Goal: Task Accomplishment & Management: Complete application form

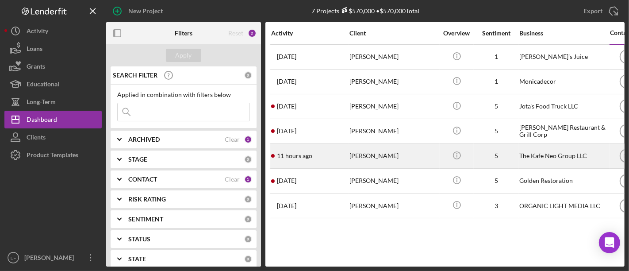
click at [381, 158] on div "[PERSON_NAME]" at bounding box center [394, 155] width 88 height 23
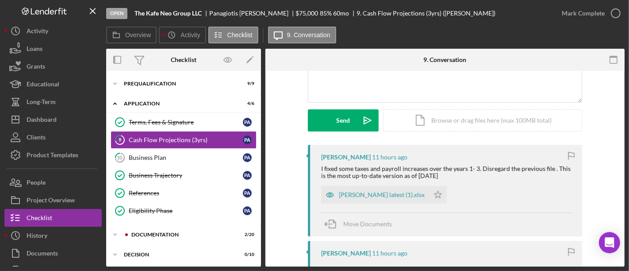
scroll to position [99, 0]
click at [429, 192] on icon "Icon/Star" at bounding box center [438, 195] width 18 height 18
click at [378, 195] on div "[PERSON_NAME] latest (1).xlsx" at bounding box center [382, 195] width 86 height 7
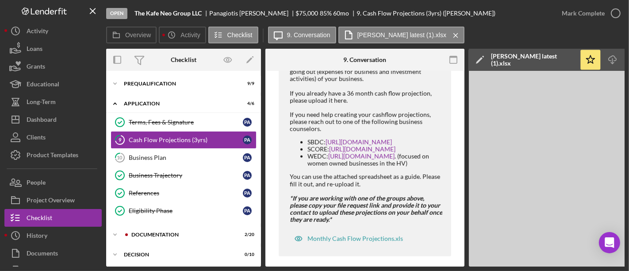
scroll to position [707, 0]
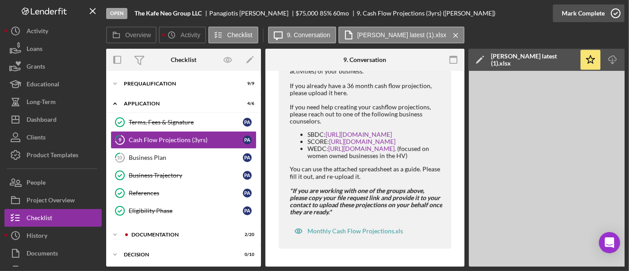
click at [570, 15] on div "Mark Complete" at bounding box center [583, 13] width 43 height 18
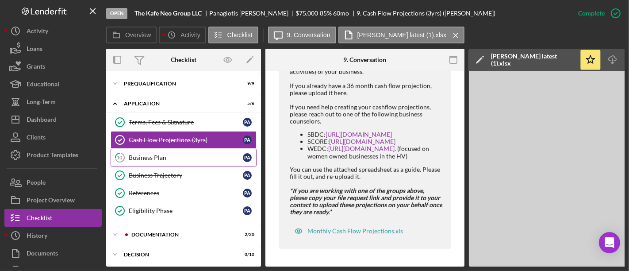
click at [166, 156] on div "Business Plan" at bounding box center [186, 157] width 114 height 7
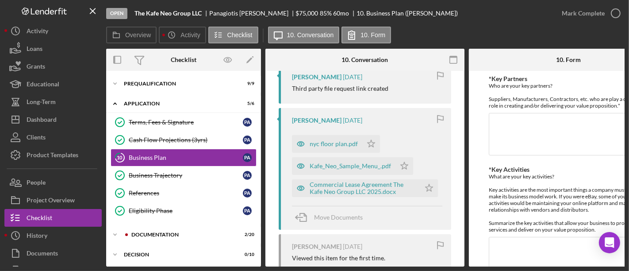
scroll to position [344, 0]
click at [368, 142] on icon "Icon/Star" at bounding box center [371, 143] width 18 height 18
click at [402, 165] on icon "Icon/Star" at bounding box center [405, 166] width 18 height 18
click at [426, 184] on polygon "button" at bounding box center [430, 187] width 8 height 7
click at [351, 191] on div "Commercial Lease Agreement The Kafe Neo Group LLC 2025.docx" at bounding box center [363, 188] width 106 height 14
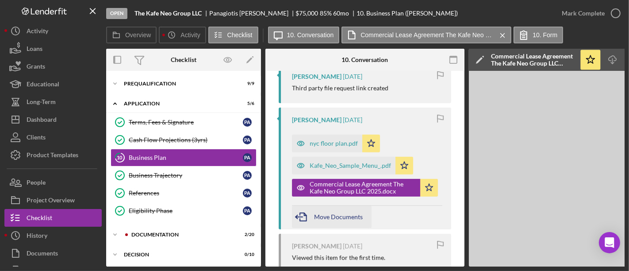
click at [332, 215] on span "Move Documents" at bounding box center [338, 217] width 49 height 8
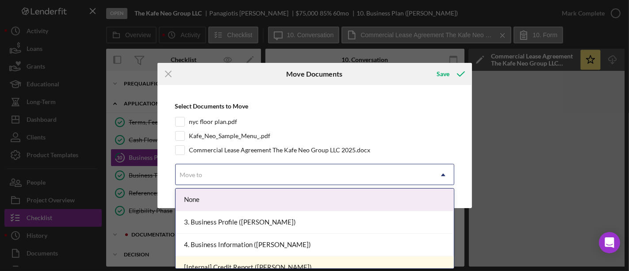
click at [195, 173] on div "Move to" at bounding box center [191, 174] width 23 height 7
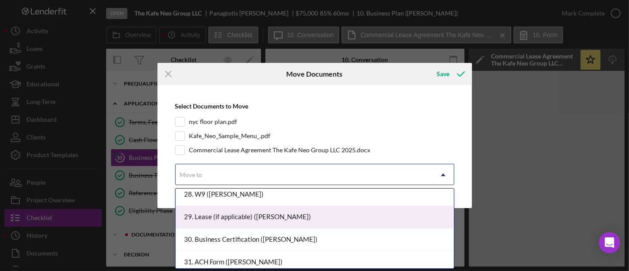
click at [235, 215] on div "29. Lease (if applicable) ([PERSON_NAME])" at bounding box center [315, 217] width 278 height 23
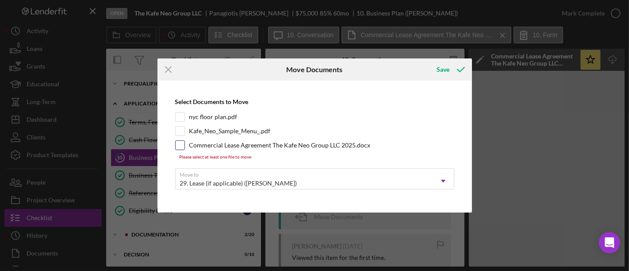
click at [178, 142] on input "Commercial Lease Agreement The Kafe Neo Group LLC 2025.docx" at bounding box center [180, 145] width 9 height 9
checkbox input "true"
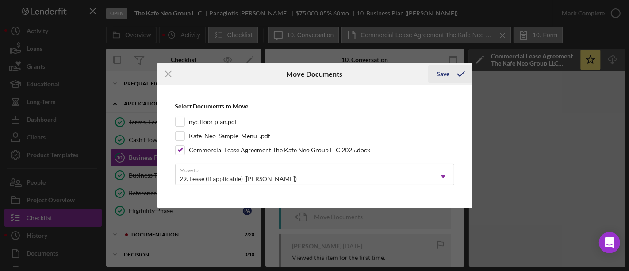
click at [451, 75] on icon "submit" at bounding box center [461, 74] width 22 height 22
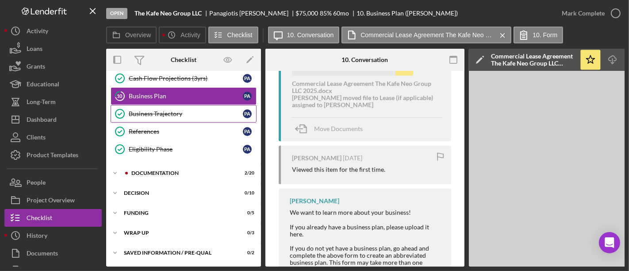
scroll to position [62, 0]
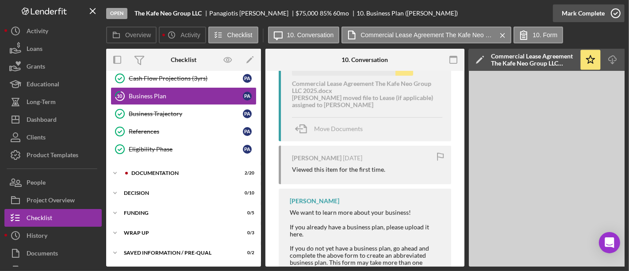
click at [601, 12] on div "Mark Complete" at bounding box center [583, 13] width 43 height 18
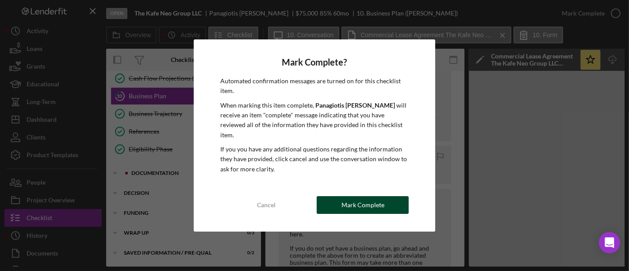
click at [350, 199] on div "Mark Complete" at bounding box center [363, 205] width 43 height 18
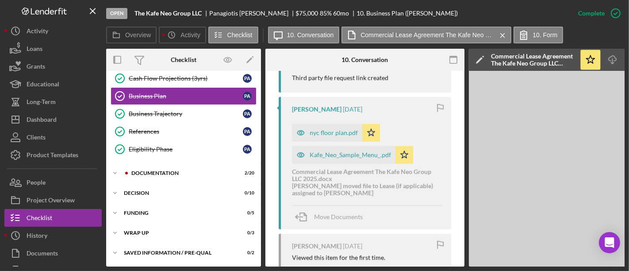
scroll to position [516, 0]
click at [150, 166] on div "Icon/Expander Documentation 2 / 20" at bounding box center [183, 173] width 155 height 18
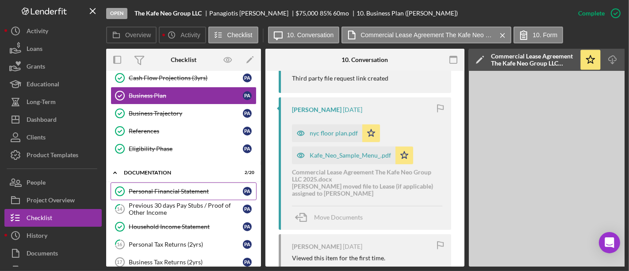
scroll to position [160, 0]
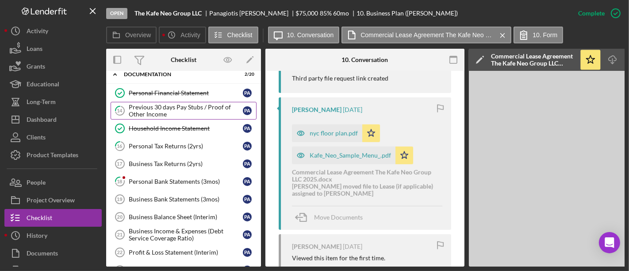
click at [156, 112] on div "Previous 30 days Pay Stubs / Proof of Other Income" at bounding box center [186, 111] width 114 height 14
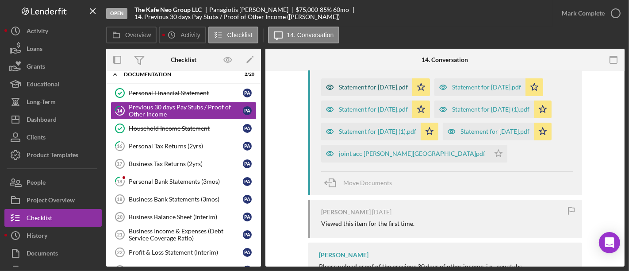
scroll to position [196, 0]
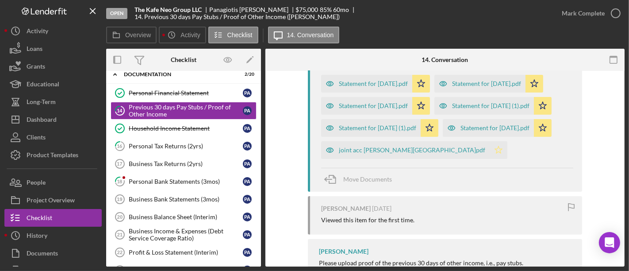
click at [503, 153] on polygon "button" at bounding box center [499, 149] width 8 height 7
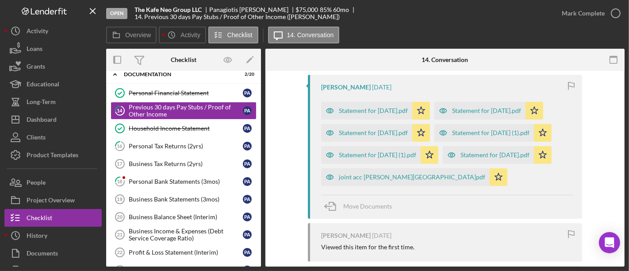
scroll to position [0, 0]
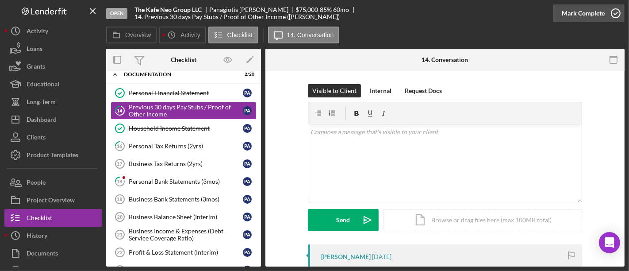
click at [607, 15] on icon "button" at bounding box center [616, 13] width 22 height 22
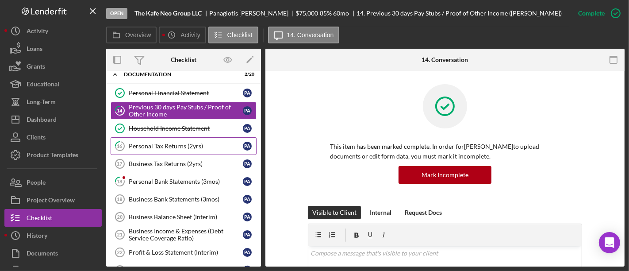
click at [153, 142] on div "Personal Tax Returns (2yrs)" at bounding box center [186, 145] width 114 height 7
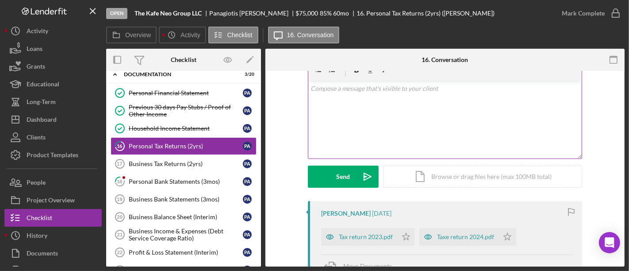
scroll to position [98, 0]
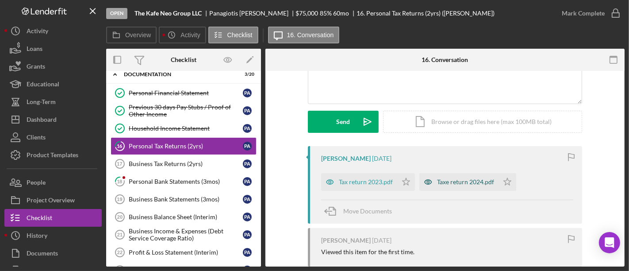
click at [470, 180] on div "Taxe return 2024.pdf" at bounding box center [465, 181] width 57 height 7
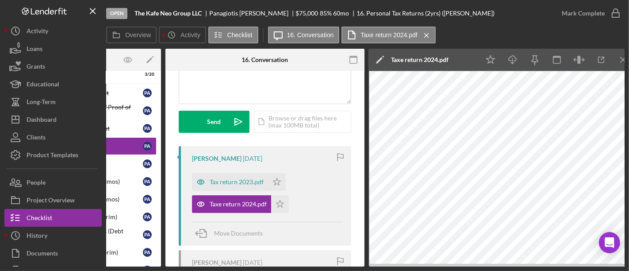
scroll to position [0, 109]
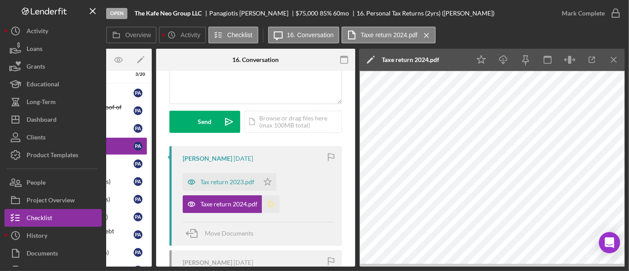
click at [269, 200] on icon "Icon/Star" at bounding box center [271, 204] width 18 height 18
click at [268, 181] on icon "Icon/Star" at bounding box center [268, 182] width 18 height 18
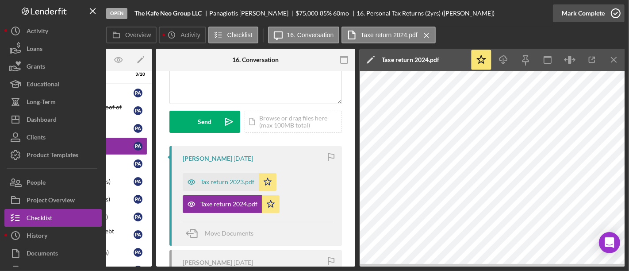
click at [598, 15] on div "Mark Complete" at bounding box center [583, 13] width 43 height 18
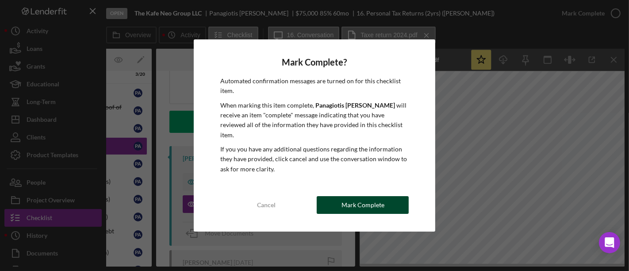
click at [349, 199] on div "Mark Complete" at bounding box center [363, 205] width 43 height 18
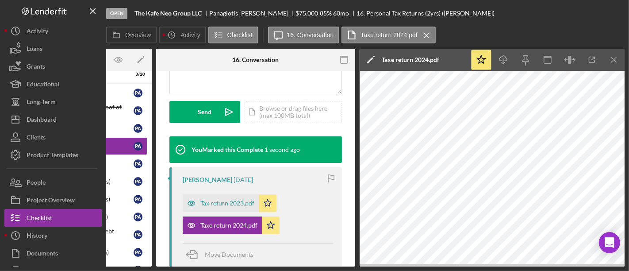
scroll to position [239, 0]
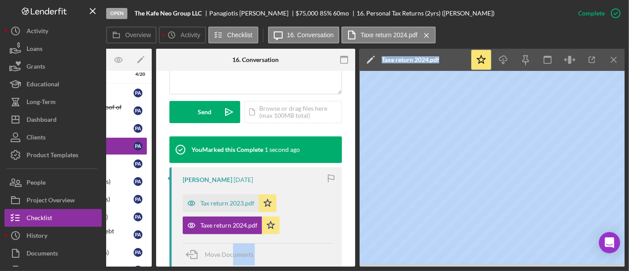
drag, startPoint x: 357, startPoint y: 263, endPoint x: 231, endPoint y: 265, distance: 126.6
click at [231, 265] on div "Overview Internal Workflow Stage Open Icon/Dropdown Arrow Archive (can unarchiv…" at bounding box center [365, 158] width 519 height 218
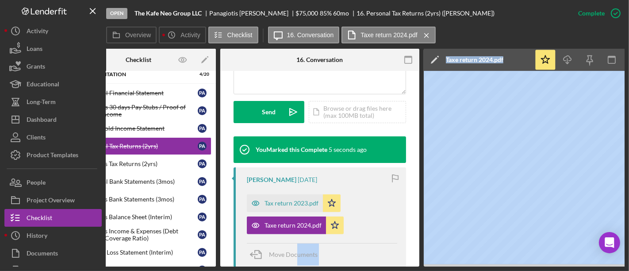
scroll to position [0, 0]
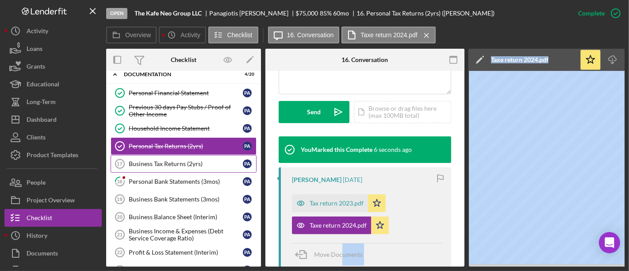
click at [190, 160] on div "Business Tax Returns (2yrs)" at bounding box center [186, 163] width 114 height 7
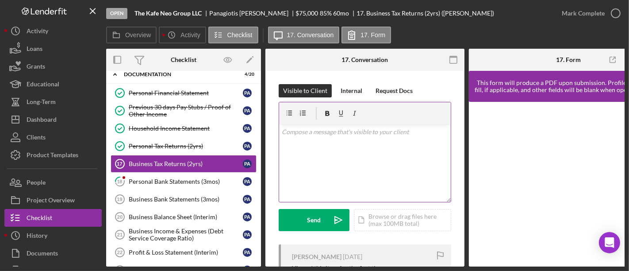
click at [373, 154] on div "v Color teal Color pink Remove color Add row above Add row below Add column bef…" at bounding box center [365, 162] width 172 height 77
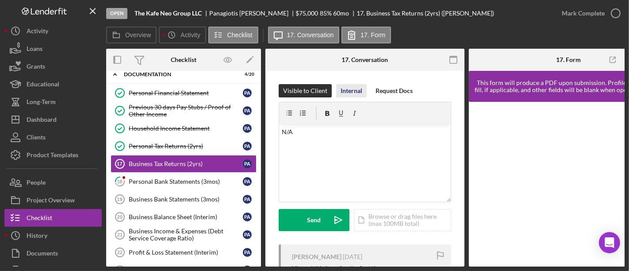
click at [355, 90] on div "Internal" at bounding box center [352, 90] width 22 height 13
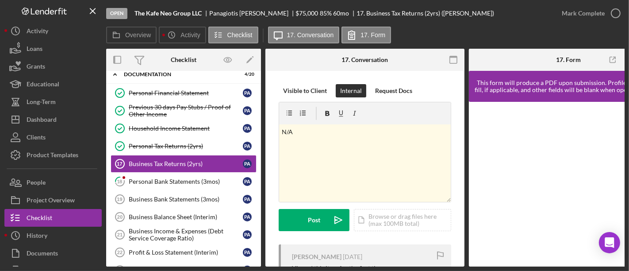
drag, startPoint x: 308, startPoint y: 216, endPoint x: 407, endPoint y: 207, distance: 99.5
click at [308, 216] on div "Post" at bounding box center [314, 220] width 12 height 22
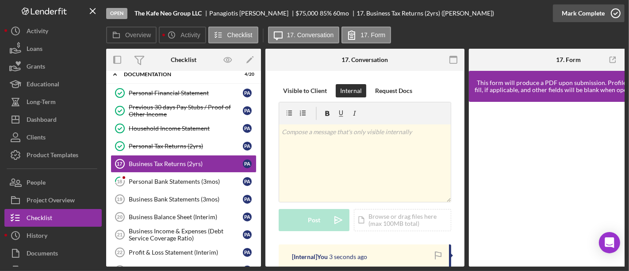
click at [603, 11] on div "Mark Complete" at bounding box center [583, 13] width 43 height 18
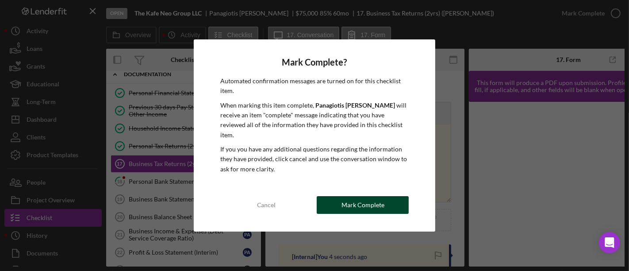
click at [365, 199] on div "Mark Complete" at bounding box center [363, 205] width 43 height 18
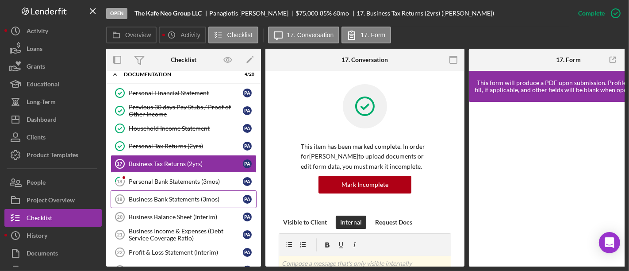
click at [162, 198] on div "Business Bank Statements (3mos)" at bounding box center [186, 199] width 114 height 7
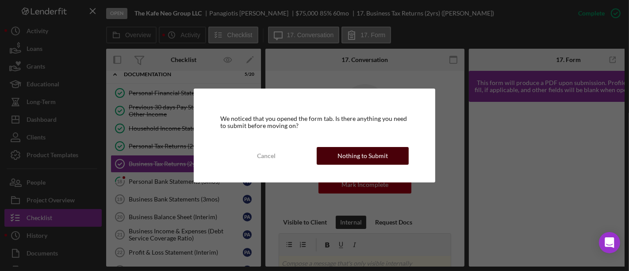
click at [354, 157] on div "Nothing to Submit" at bounding box center [363, 156] width 50 height 18
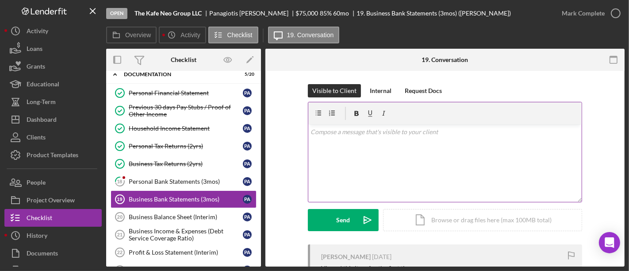
click at [411, 174] on div "v Color teal Color pink Remove color Add row above Add row below Add column bef…" at bounding box center [444, 162] width 273 height 77
click at [377, 92] on div "Internal" at bounding box center [381, 90] width 22 height 13
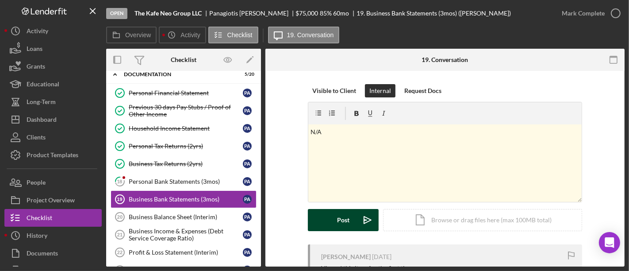
click at [333, 217] on button "Post Icon/icon-invite-send" at bounding box center [343, 220] width 71 height 22
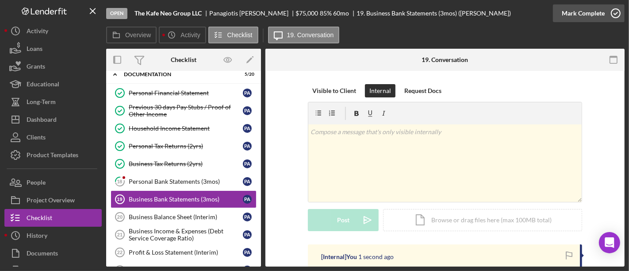
click at [578, 15] on div "Mark Complete" at bounding box center [583, 13] width 43 height 18
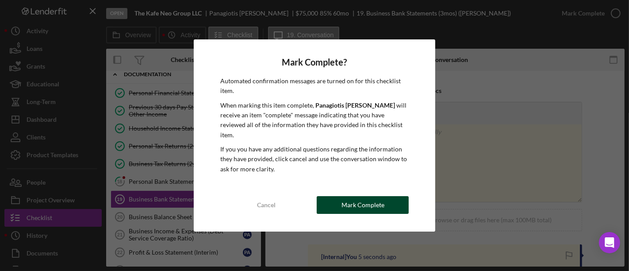
click at [340, 200] on button "Mark Complete" at bounding box center [363, 205] width 92 height 18
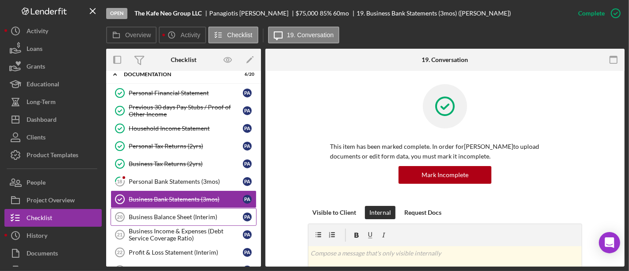
click at [151, 214] on div "Business Balance Sheet (Interim)" at bounding box center [186, 216] width 114 height 7
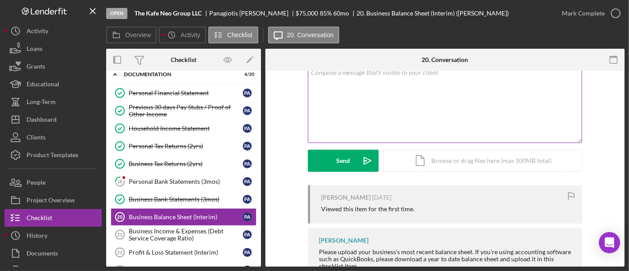
scroll to position [29, 0]
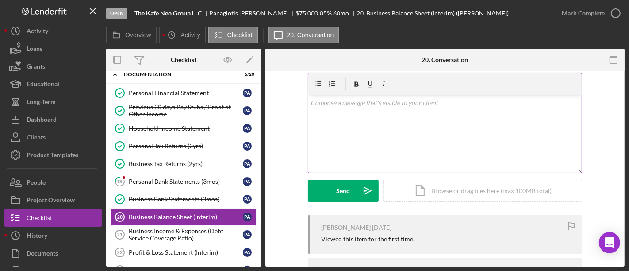
click at [361, 123] on div "v Color teal Color pink Remove color Add row above Add row below Add column bef…" at bounding box center [444, 133] width 273 height 77
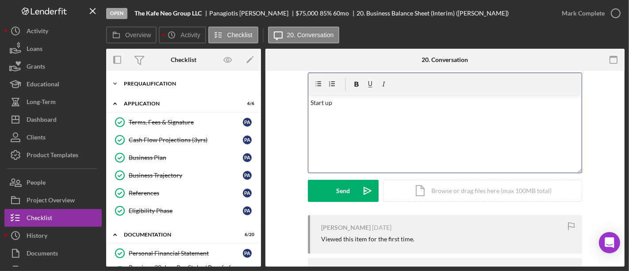
click at [170, 81] on div "Prequalification" at bounding box center [187, 83] width 126 height 5
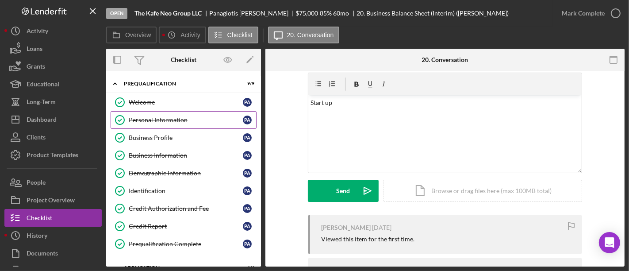
click at [151, 119] on div "Personal Information" at bounding box center [186, 119] width 114 height 7
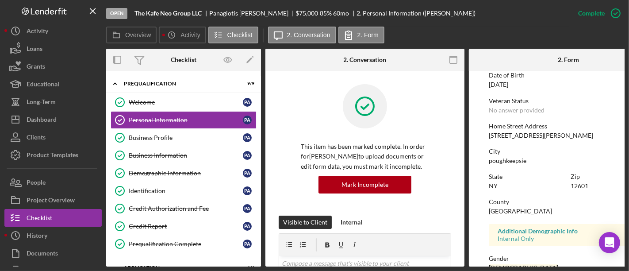
scroll to position [219, 0]
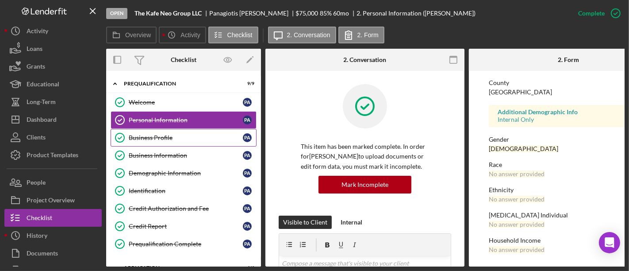
click at [149, 137] on div "Business Profile" at bounding box center [186, 137] width 114 height 7
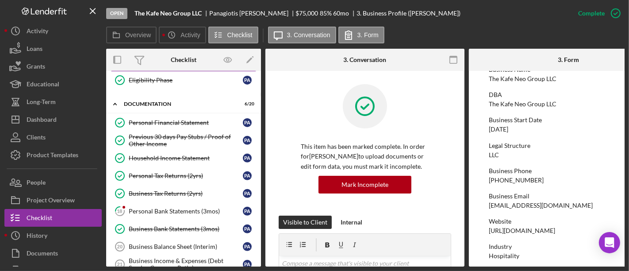
scroll to position [344, 0]
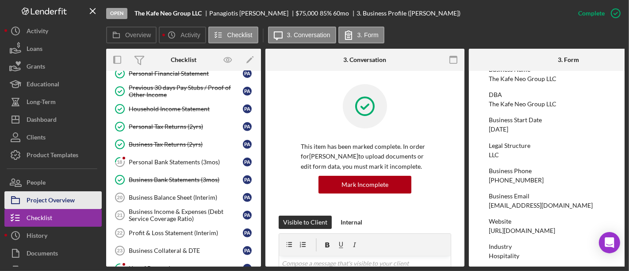
click at [46, 199] on div "Project Overview" at bounding box center [51, 201] width 48 height 20
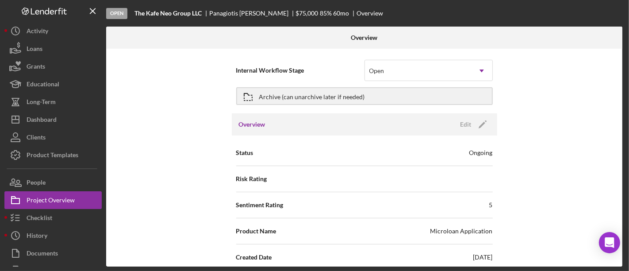
click at [198, 156] on div "Internal Workflow Stage Open Icon/Dropdown Arrow Archive (can unarchive later i…" at bounding box center [364, 158] width 516 height 218
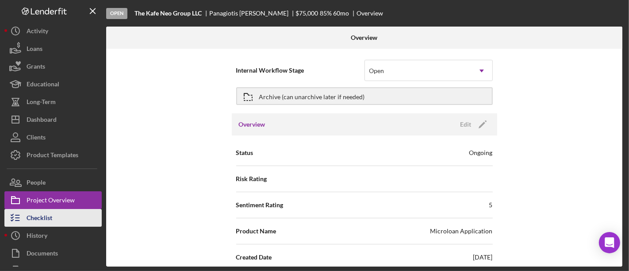
click at [41, 217] on div "Checklist" at bounding box center [40, 219] width 26 height 20
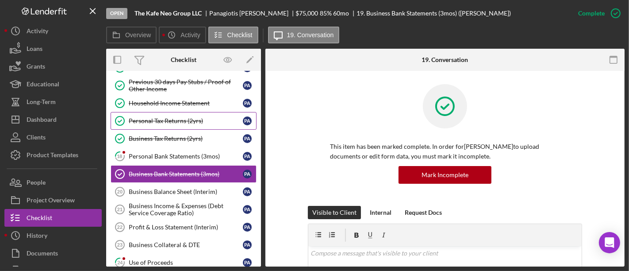
scroll to position [77, 0]
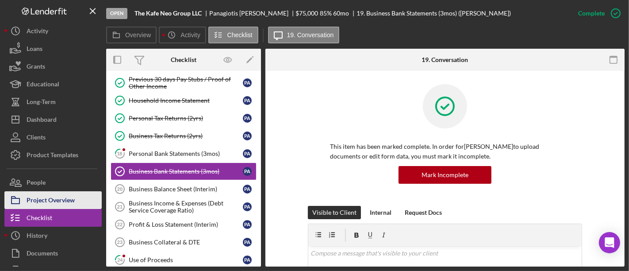
click at [45, 198] on div "Project Overview" at bounding box center [51, 201] width 48 height 20
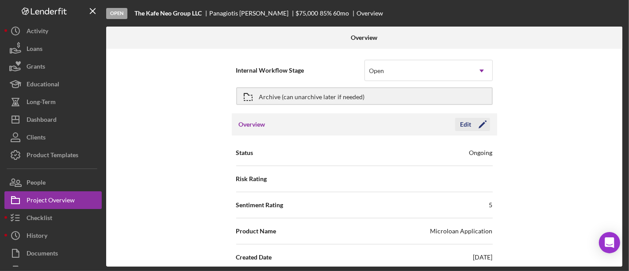
click at [482, 120] on icon "Icon/Edit" at bounding box center [483, 124] width 22 height 22
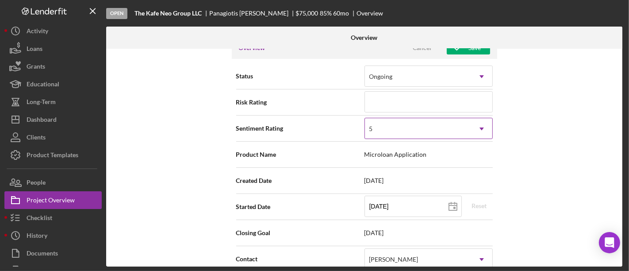
scroll to position [98, 0]
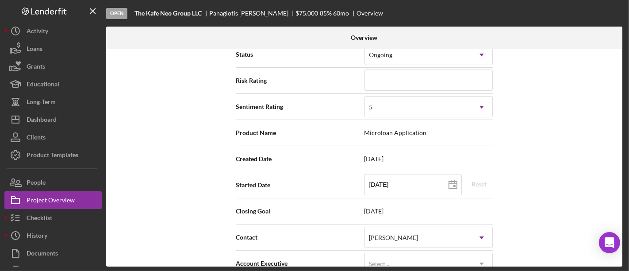
click at [390, 131] on span "Microloan Application" at bounding box center [429, 132] width 128 height 7
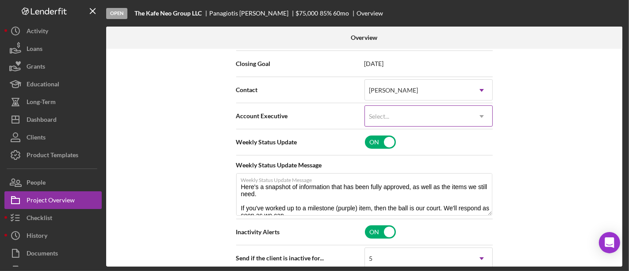
click at [390, 120] on div "Select..." at bounding box center [418, 116] width 106 height 20
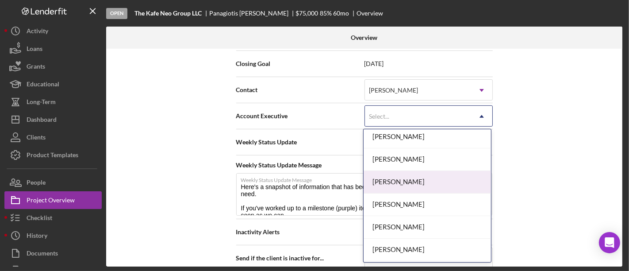
scroll to position [92, 0]
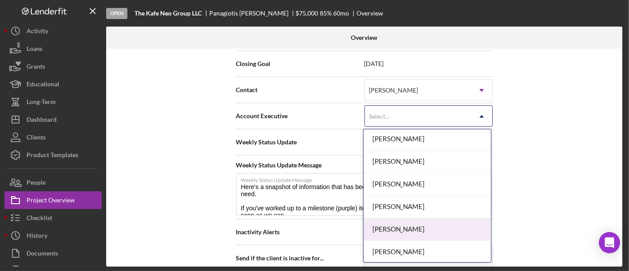
click at [398, 223] on div "[PERSON_NAME]" at bounding box center [427, 229] width 127 height 23
type textarea "Here's a snapshot of information that has been fully approved, as well as the i…"
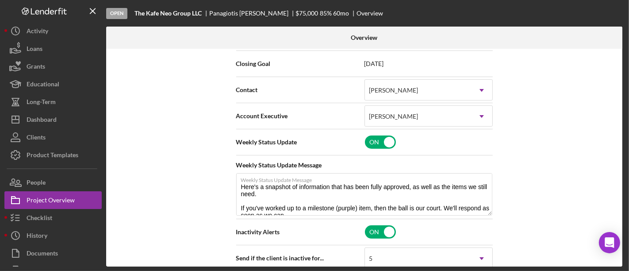
drag, startPoint x: 573, startPoint y: 165, endPoint x: 613, endPoint y: 262, distance: 105.4
click at [573, 165] on div "Internal Workflow Stage Open Icon/Dropdown Arrow Archive (can unarchive later i…" at bounding box center [364, 158] width 516 height 218
click at [547, 174] on div "Internal Workflow Stage Open Icon/Dropdown Arrow Archive (can unarchive later i…" at bounding box center [364, 158] width 516 height 218
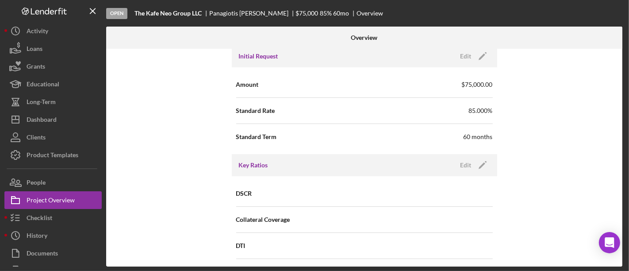
scroll to position [541, 0]
click at [156, 170] on div "Internal Workflow Stage Open Icon/Dropdown Arrow Archive (can unarchive later i…" at bounding box center [364, 158] width 516 height 218
click at [119, 151] on div "Internal Workflow Stage Open Icon/Dropdown Arrow Archive (can unarchive later i…" at bounding box center [364, 158] width 516 height 218
click at [592, 119] on div "Internal Workflow Stage Open Icon/Dropdown Arrow Archive (can unarchive later i…" at bounding box center [364, 158] width 516 height 218
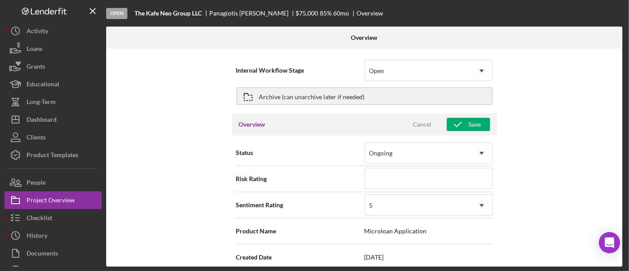
scroll to position [170, 0]
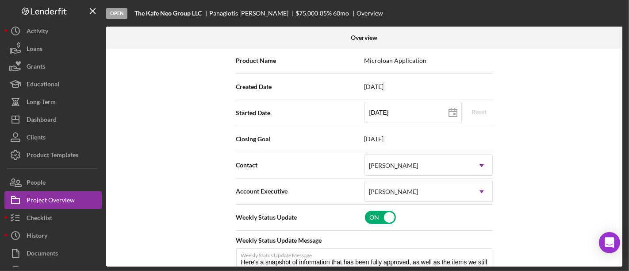
drag, startPoint x: 607, startPoint y: 244, endPoint x: 291, endPoint y: 183, distance: 321.7
click at [546, 270] on html "Open The Kafe Neo Group LLC [PERSON_NAME] $75,000 $75,000 85 % 60 mo Overview O…" at bounding box center [314, 135] width 629 height 271
drag, startPoint x: 134, startPoint y: 12, endPoint x: 204, endPoint y: 14, distance: 69.9
click at [202, 14] on div "Open The Kafe Neo Group LLC [PERSON_NAME] $75,000 $75,000 85 % 60 mo Overview" at bounding box center [365, 13] width 519 height 27
copy b "The Kafe Neo Group LLC"
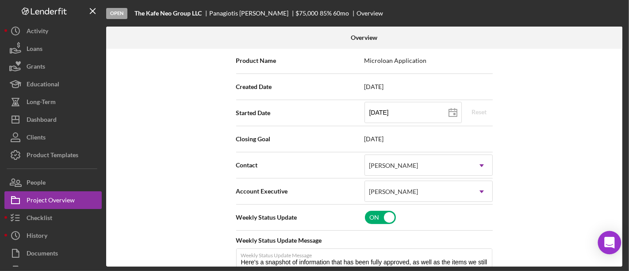
click at [613, 249] on div "Open Intercom Messenger" at bounding box center [609, 242] width 23 height 23
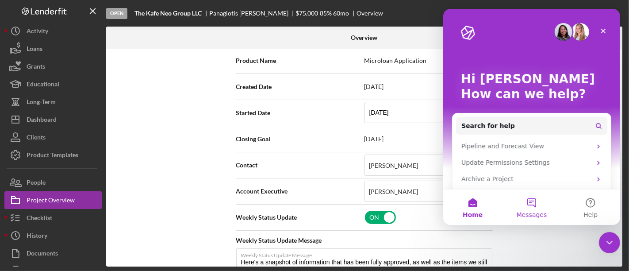
scroll to position [0, 0]
click at [527, 203] on button "Messages" at bounding box center [531, 206] width 59 height 35
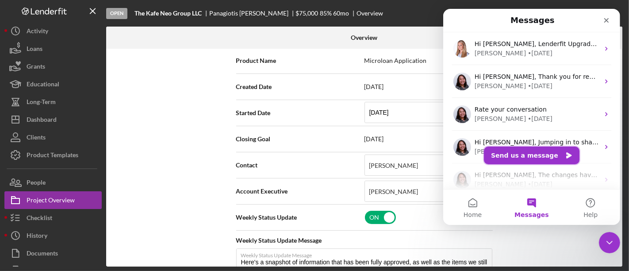
click at [523, 154] on button "Send us a message" at bounding box center [532, 155] width 96 height 18
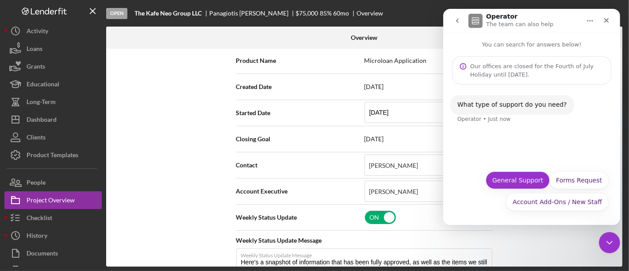
click at [523, 179] on button "General Support" at bounding box center [517, 180] width 64 height 18
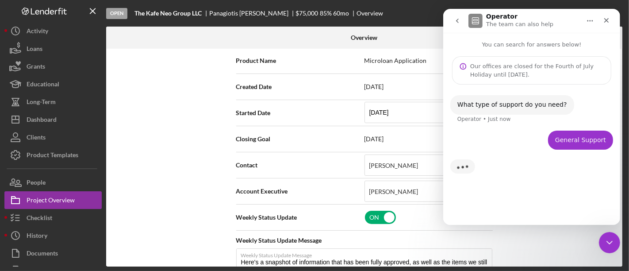
click at [504, 147] on div "General Support [PERSON_NAME] • Just now" at bounding box center [531, 146] width 163 height 30
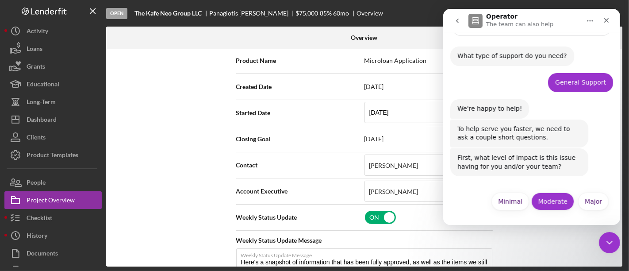
click at [550, 197] on button "Moderate" at bounding box center [552, 201] width 43 height 18
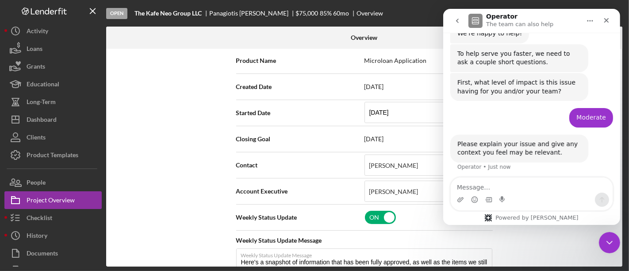
scroll to position [126, 0]
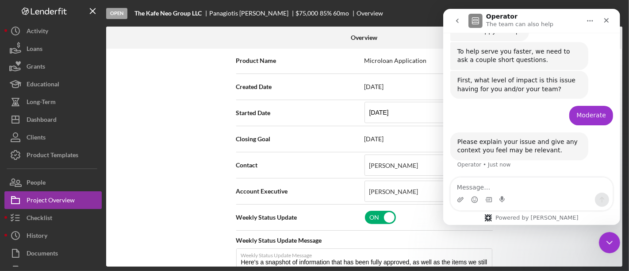
click at [510, 189] on textarea "Message…" at bounding box center [531, 184] width 162 height 15
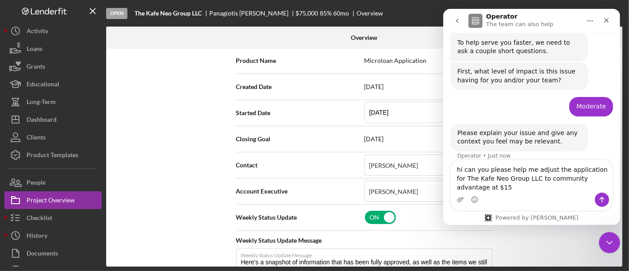
scroll to position [144, 0]
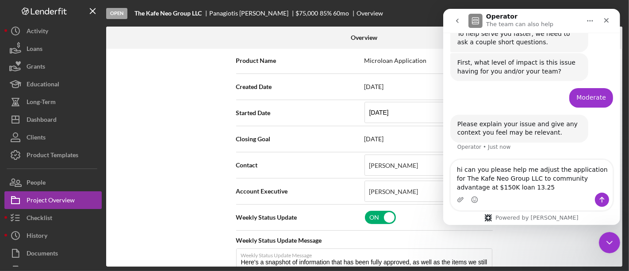
type textarea "hi can you please help me adjust the application for The Kafe Neo Group LLC to …"
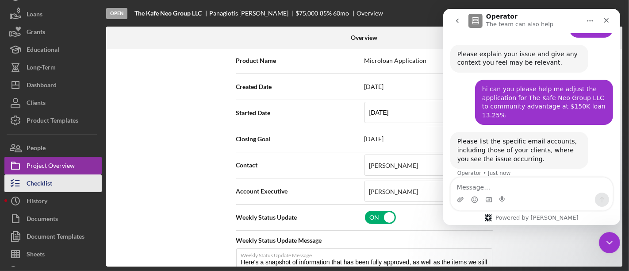
scroll to position [48, 0]
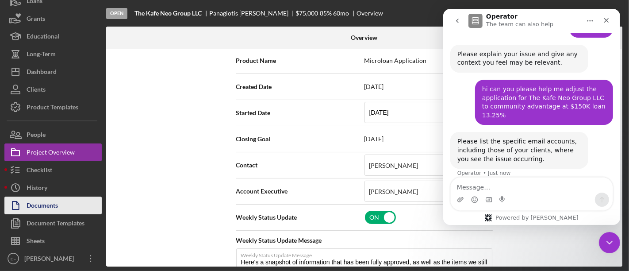
click at [41, 203] on div "Documents" at bounding box center [42, 206] width 31 height 20
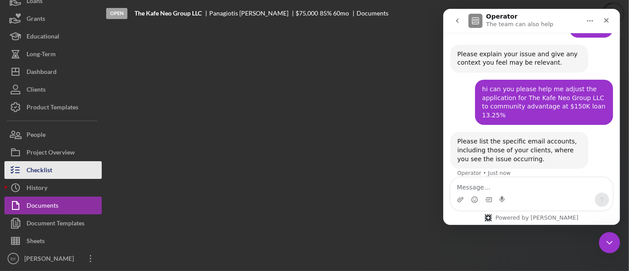
click at [54, 168] on button "Checklist" at bounding box center [52, 170] width 97 height 18
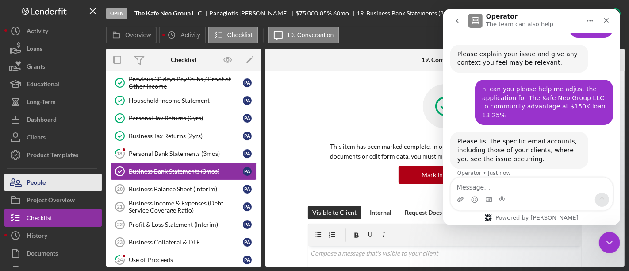
click at [34, 177] on div "People" at bounding box center [36, 183] width 19 height 20
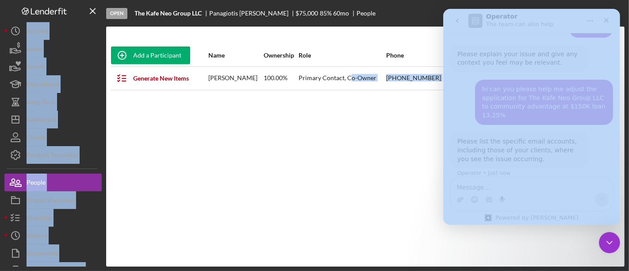
drag, startPoint x: 814, startPoint y: 86, endPoint x: 494, endPoint y: 74, distance: 320.1
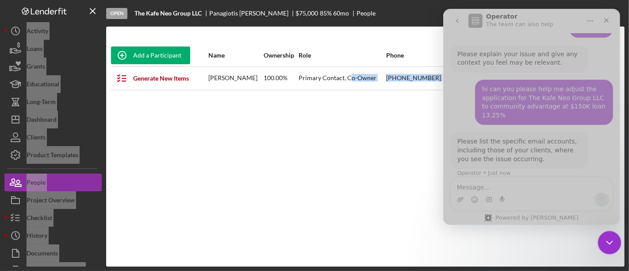
click at [611, 237] on icon "Close Intercom Messenger" at bounding box center [608, 241] width 11 height 11
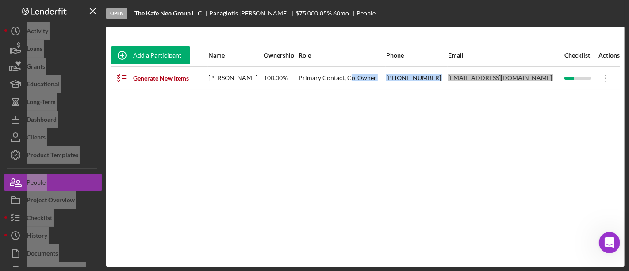
scroll to position [214, 0]
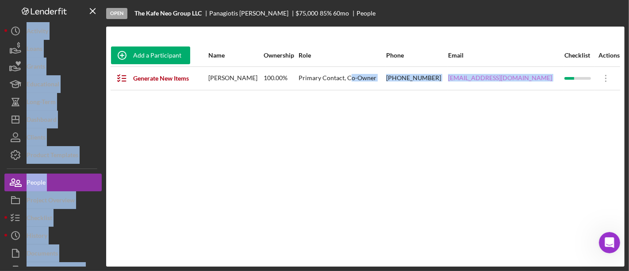
click at [499, 77] on link "[EMAIL_ADDRESS][DOMAIN_NAME]" at bounding box center [500, 77] width 104 height 7
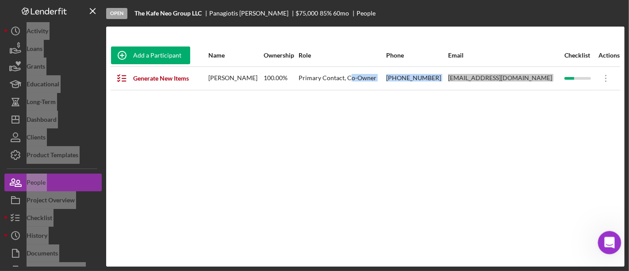
click at [604, 243] on icon "Open Intercom Messenger" at bounding box center [608, 241] width 15 height 15
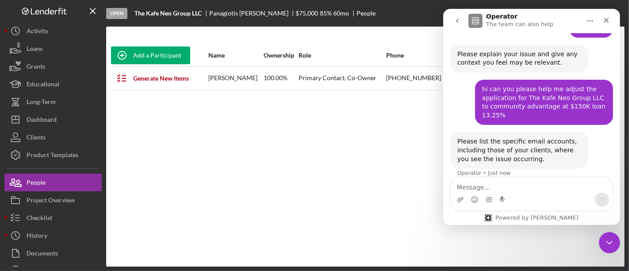
click at [499, 186] on textarea "Message…" at bounding box center [531, 184] width 162 height 15
type textarea "[EMAIL_ADDRESS][DOMAIN_NAME]"
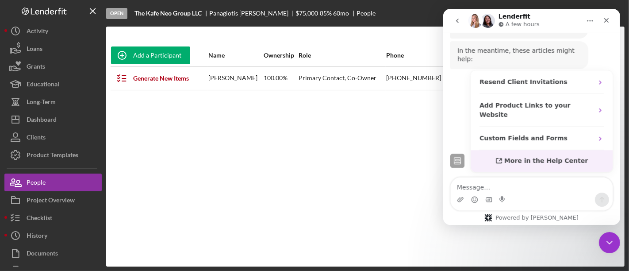
scroll to position [404, 0]
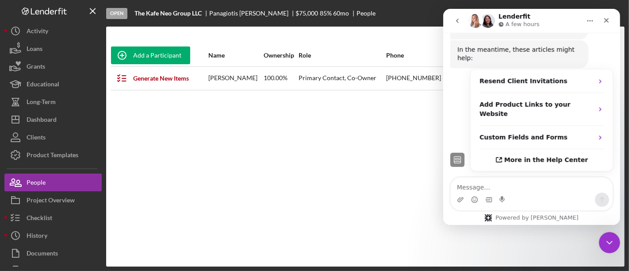
click at [361, 184] on div "Add a Participant Name Ownership Role Phone Email Checklist Actions Generate Ne…" at bounding box center [365, 146] width 519 height 204
click at [605, 241] on icon "Close Intercom Messenger" at bounding box center [608, 241] width 11 height 11
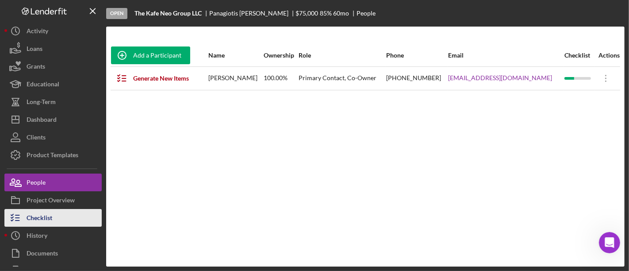
click at [39, 218] on div "Checklist" at bounding box center [40, 219] width 26 height 20
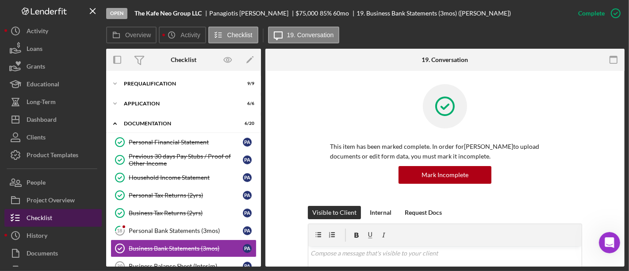
scroll to position [77, 0]
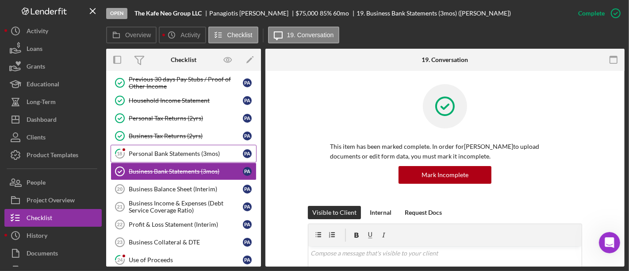
click at [150, 150] on div "Personal Bank Statements (3mos)" at bounding box center [186, 153] width 114 height 7
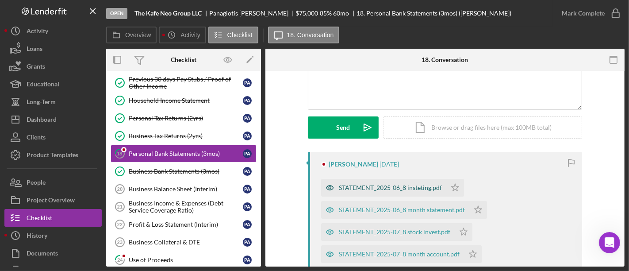
scroll to position [147, 0]
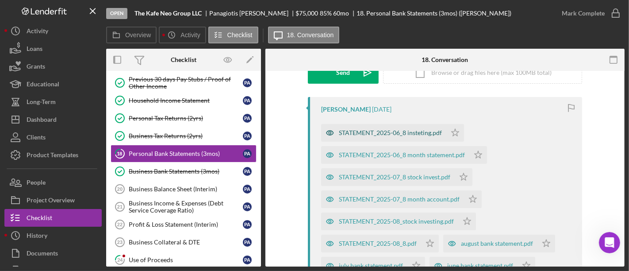
click at [405, 133] on div "STATEMENT_2025-06_8 insteting.pdf" at bounding box center [390, 132] width 103 height 7
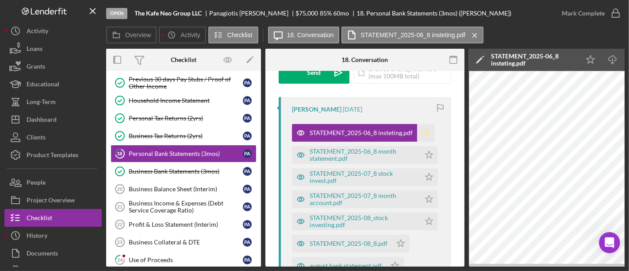
click at [421, 136] on icon "Icon/Star" at bounding box center [426, 133] width 18 height 18
click at [427, 154] on icon "Icon/Star" at bounding box center [429, 155] width 18 height 18
click at [426, 176] on polygon "button" at bounding box center [430, 176] width 8 height 7
click at [427, 196] on icon "Icon/Star" at bounding box center [429, 199] width 18 height 18
click at [426, 221] on polygon "button" at bounding box center [430, 220] width 8 height 7
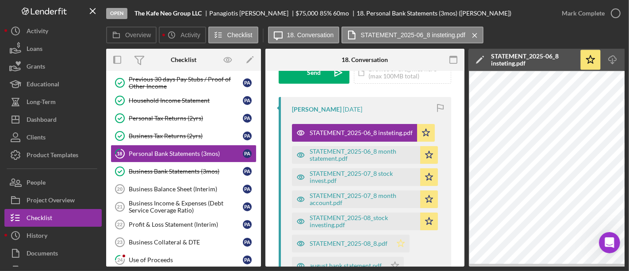
click at [400, 240] on polygon "button" at bounding box center [401, 242] width 8 height 7
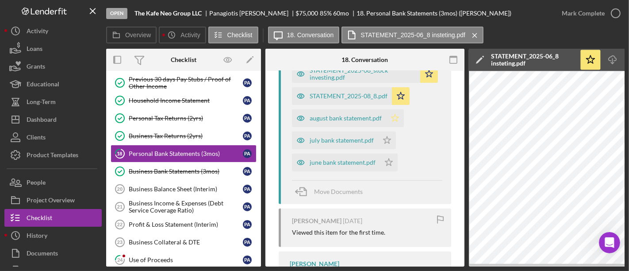
click at [396, 119] on polygon "button" at bounding box center [396, 117] width 8 height 7
click at [386, 136] on polygon "button" at bounding box center [388, 139] width 8 height 7
click at [389, 160] on polygon "button" at bounding box center [389, 161] width 8 height 7
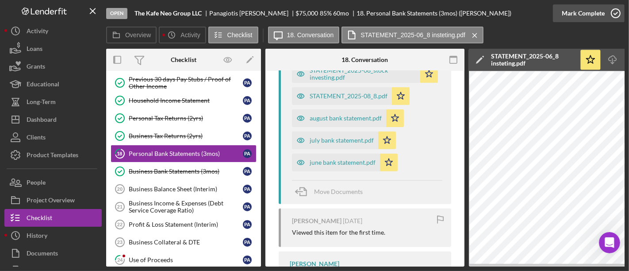
click at [593, 12] on div "Mark Complete" at bounding box center [583, 13] width 43 height 18
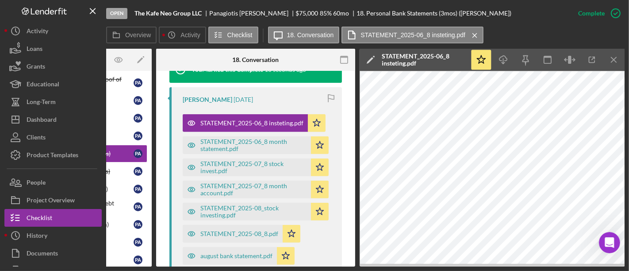
scroll to position [0, 0]
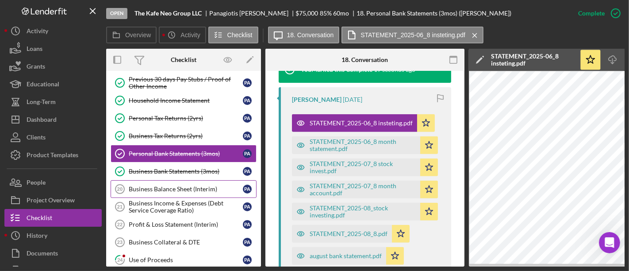
click at [153, 188] on div "Business Balance Sheet (Interim)" at bounding box center [186, 188] width 114 height 7
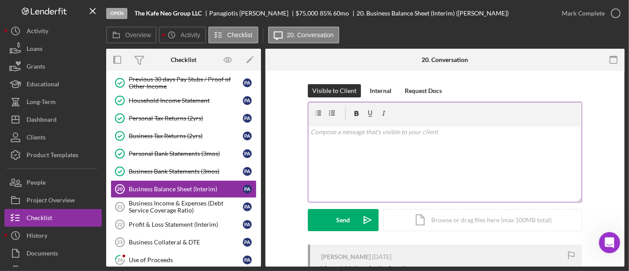
click at [365, 142] on div "v Color teal Color pink Remove color Add row above Add row below Add column bef…" at bounding box center [444, 162] width 273 height 77
click at [372, 97] on div "Visible to Client Internal Request Docs v Color teal Color pink Remove color Ad…" at bounding box center [445, 164] width 274 height 160
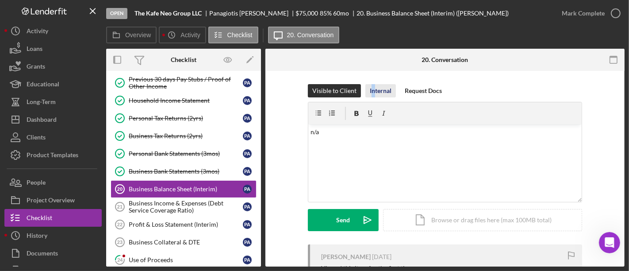
click at [376, 87] on div "Internal" at bounding box center [381, 90] width 22 height 13
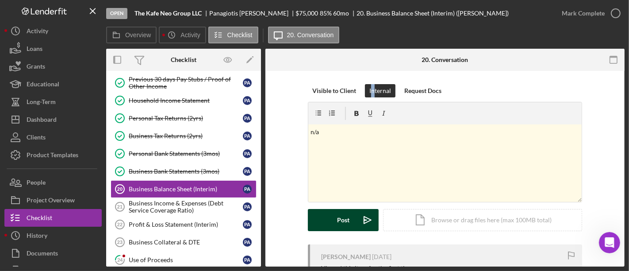
click at [331, 222] on button "Post Icon/icon-invite-send" at bounding box center [343, 220] width 71 height 22
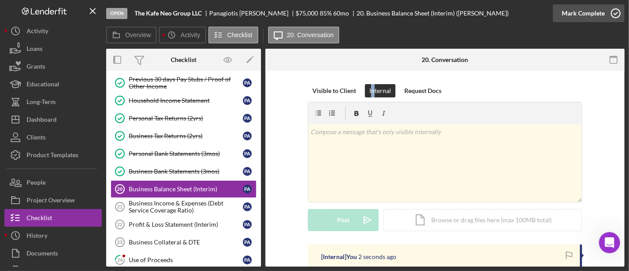
click at [594, 15] on div "Mark Complete" at bounding box center [583, 13] width 43 height 18
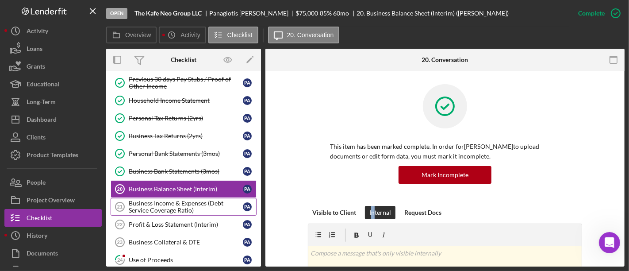
click at [152, 207] on div "Business Income & Expenses (Debt Service Coverage Ratio)" at bounding box center [186, 207] width 114 height 14
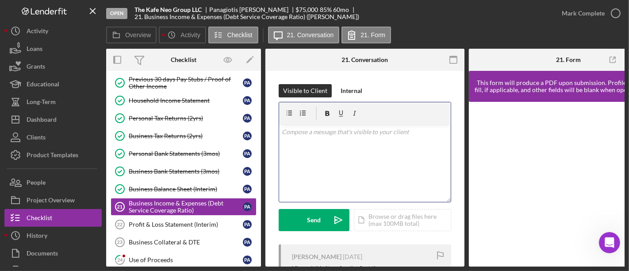
click at [331, 147] on div "v Color teal Color pink Remove color Add row above Add row below Add column bef…" at bounding box center [365, 162] width 172 height 77
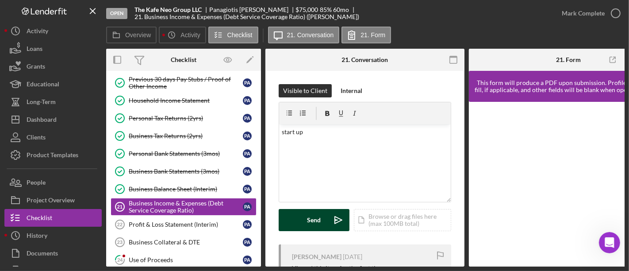
click at [300, 228] on button "Send Icon/icon-invite-send" at bounding box center [314, 220] width 71 height 22
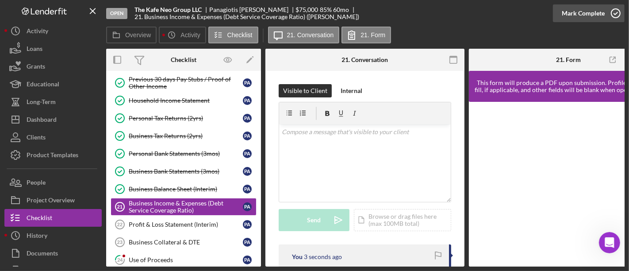
click at [593, 14] on div "Mark Complete" at bounding box center [583, 13] width 43 height 18
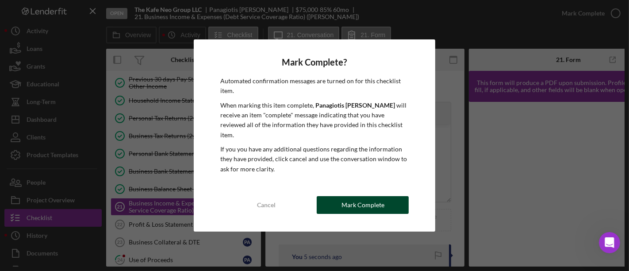
click at [397, 198] on button "Mark Complete" at bounding box center [363, 205] width 92 height 18
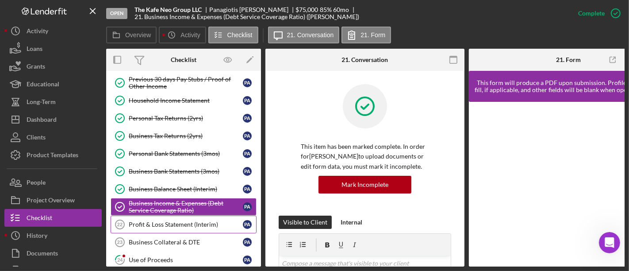
click at [131, 223] on div "Profit & Loss Statement (Interim)" at bounding box center [186, 224] width 114 height 7
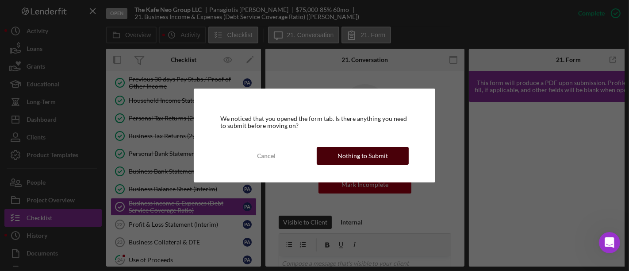
click at [341, 152] on div "Nothing to Submit" at bounding box center [363, 156] width 50 height 18
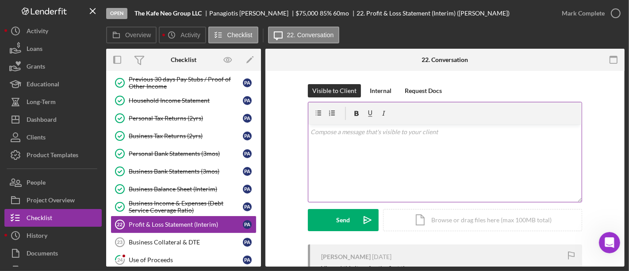
click at [353, 136] on p at bounding box center [445, 132] width 269 height 10
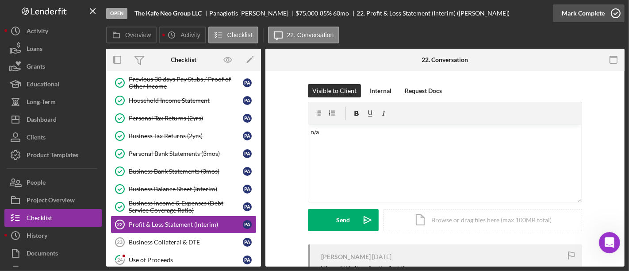
click at [579, 19] on div "Mark Complete" at bounding box center [583, 13] width 43 height 18
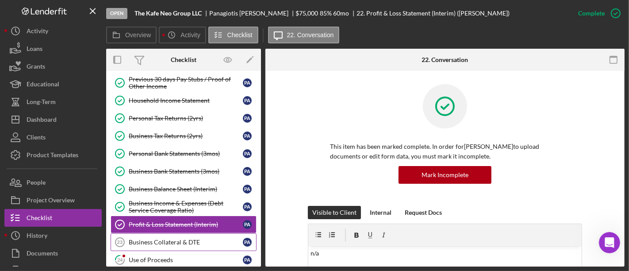
click at [180, 239] on div "Business Collateral & DTE" at bounding box center [186, 241] width 114 height 7
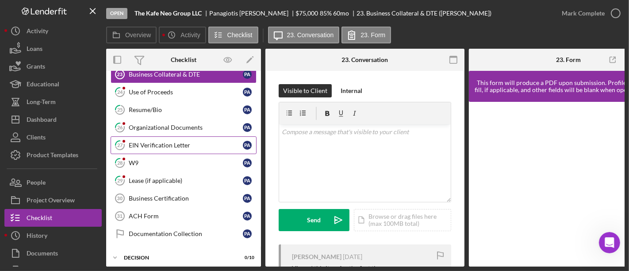
scroll to position [225, 0]
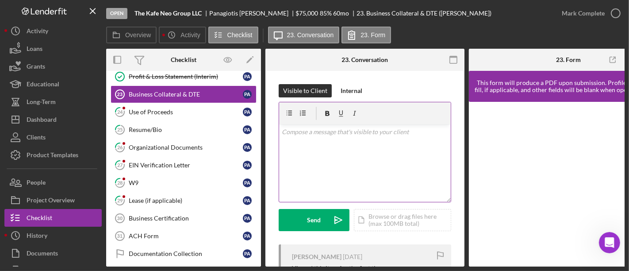
click at [310, 158] on div "v Color teal Color pink Remove color Add row above Add row below Add column bef…" at bounding box center [365, 162] width 172 height 77
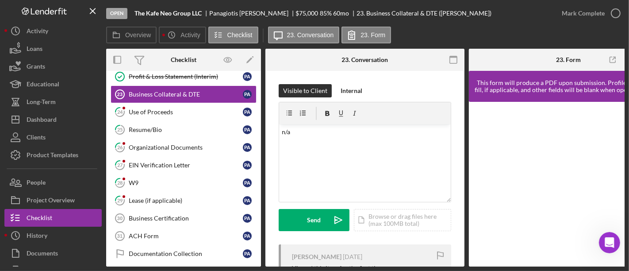
click at [351, 83] on div "Visible to Client Internal v Color teal Color pink Remove color Add row above A…" at bounding box center [364, 268] width 199 height 394
click at [353, 92] on div "Internal" at bounding box center [352, 90] width 22 height 13
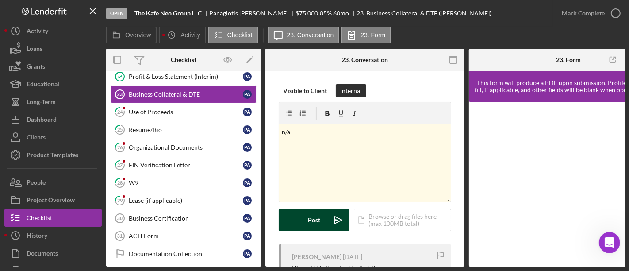
drag, startPoint x: 308, startPoint y: 222, endPoint x: 315, endPoint y: 214, distance: 10.7
click at [308, 221] on button "Post Icon/icon-invite-send" at bounding box center [314, 220] width 71 height 22
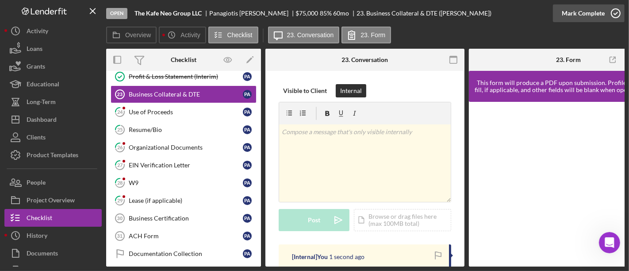
click at [599, 12] on div "Mark Complete" at bounding box center [583, 13] width 43 height 18
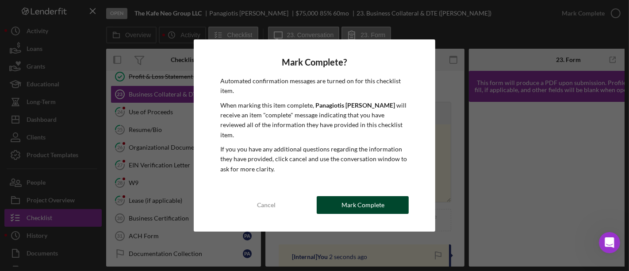
click at [342, 197] on div "Mark Complete" at bounding box center [363, 205] width 43 height 18
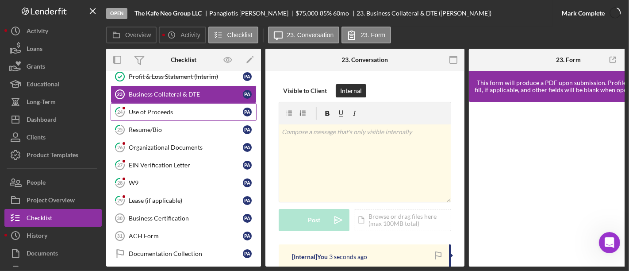
click at [159, 104] on link "24 Use of Proceeds P A" at bounding box center [184, 112] width 146 height 18
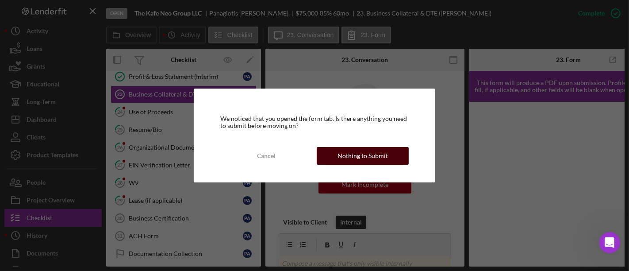
click at [375, 158] on div "Nothing to Submit" at bounding box center [363, 156] width 50 height 18
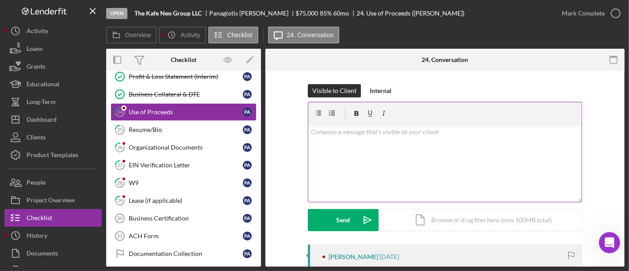
scroll to position [49, 0]
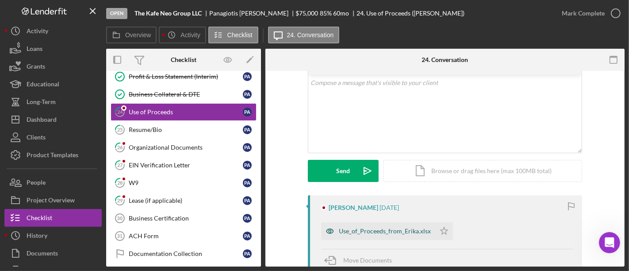
click at [370, 227] on div "Use_of_Proceeds_from_Erika.xlsx" at bounding box center [378, 231] width 114 height 18
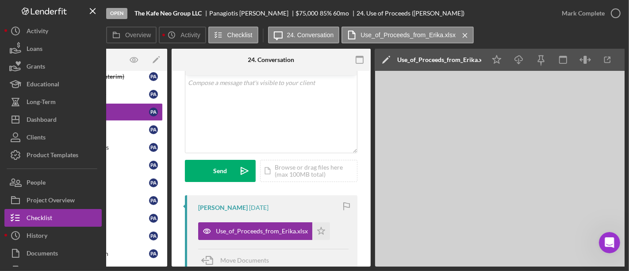
scroll to position [0, 109]
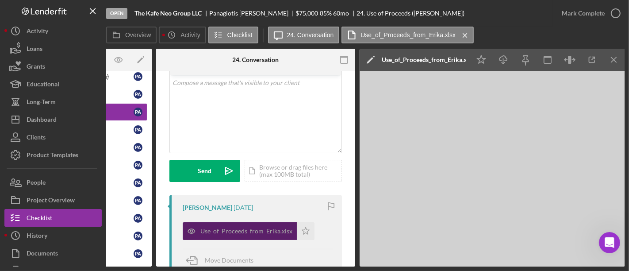
click at [223, 232] on div "Use_of_Proceeds_from_Erika.xlsx" at bounding box center [246, 230] width 92 height 7
click at [224, 231] on div "Use_of_Proceeds_from_Erika.xlsx" at bounding box center [246, 230] width 92 height 7
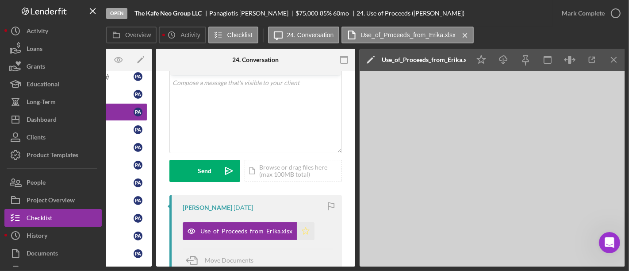
click at [304, 228] on icon "Icon/Star" at bounding box center [306, 231] width 18 height 18
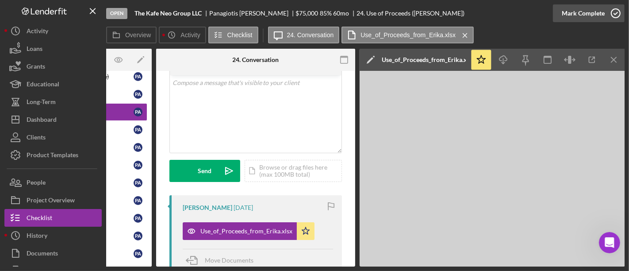
click at [618, 15] on icon "button" at bounding box center [616, 13] width 22 height 22
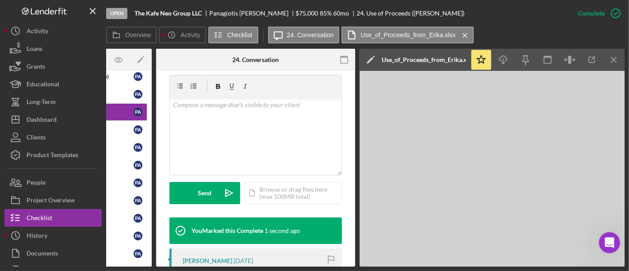
scroll to position [142, 0]
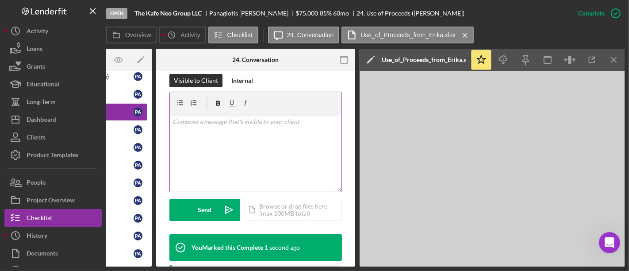
click at [223, 159] on div "v Color teal Color pink Remove color Add row above Add row below Add column bef…" at bounding box center [256, 152] width 172 height 77
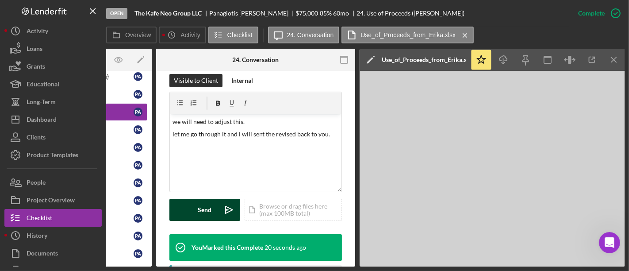
click at [212, 219] on button "Send Icon/icon-invite-send" at bounding box center [204, 210] width 71 height 22
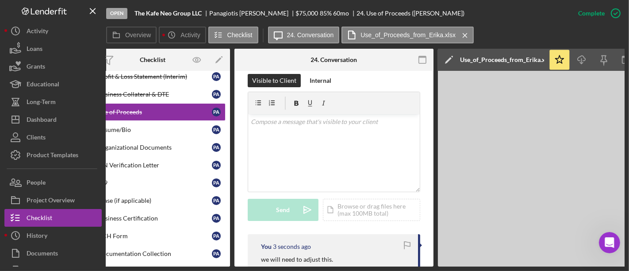
scroll to position [0, 0]
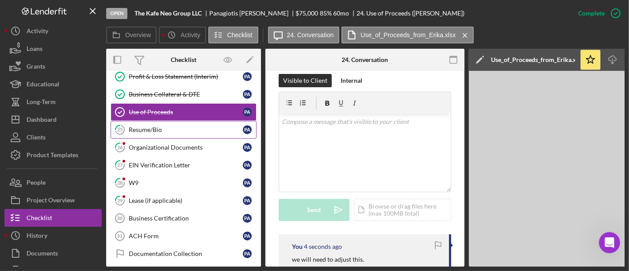
click at [136, 126] on div "Resume/Bio" at bounding box center [186, 129] width 114 height 7
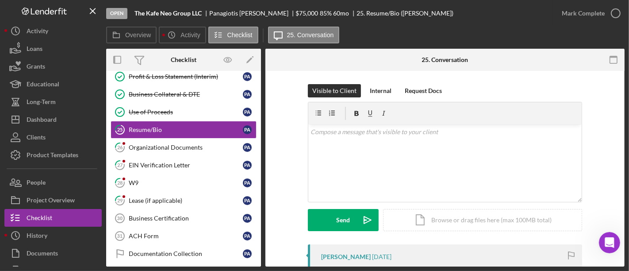
scroll to position [147, 0]
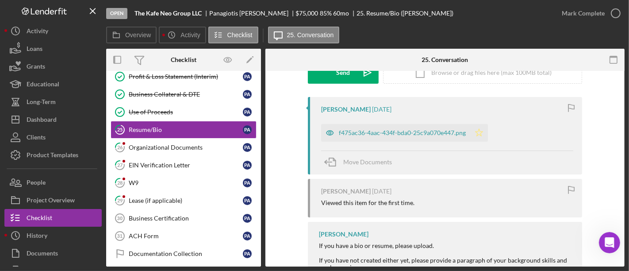
click at [480, 129] on icon "Icon/Star" at bounding box center [479, 133] width 18 height 18
click at [579, 12] on div "Mark Complete" at bounding box center [583, 13] width 43 height 18
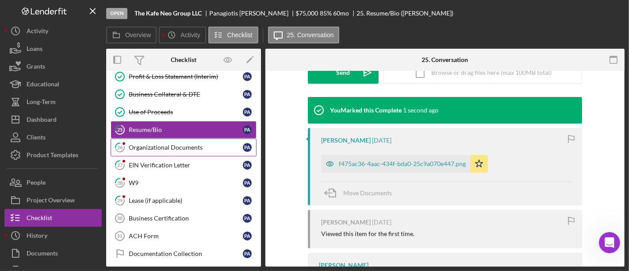
scroll to position [269, 0]
click at [161, 144] on div "Organizational Documents" at bounding box center [186, 147] width 114 height 7
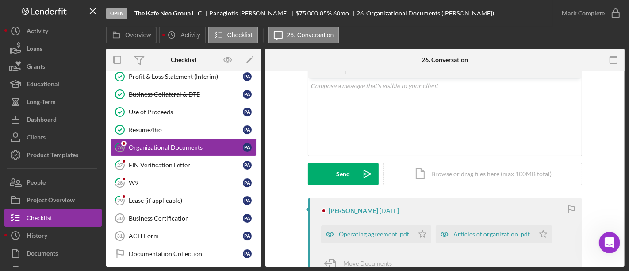
scroll to position [147, 0]
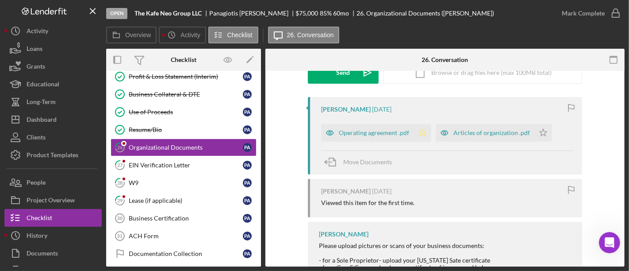
click at [425, 130] on icon "Icon/Star" at bounding box center [423, 133] width 18 height 18
click at [383, 131] on div "Operating agreement .pdf" at bounding box center [374, 132] width 70 height 7
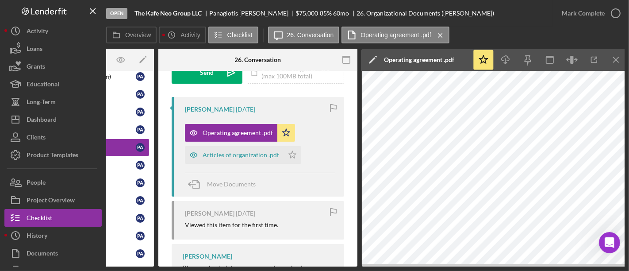
scroll to position [0, 109]
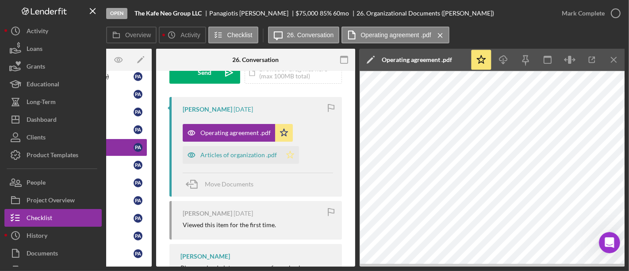
click at [288, 152] on icon "Icon/Star" at bounding box center [290, 155] width 18 height 18
click at [236, 157] on div "Articles of organization .pdf" at bounding box center [238, 154] width 77 height 7
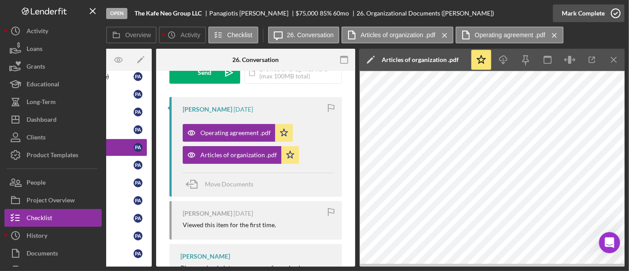
click at [591, 12] on div "Mark Complete" at bounding box center [583, 13] width 43 height 18
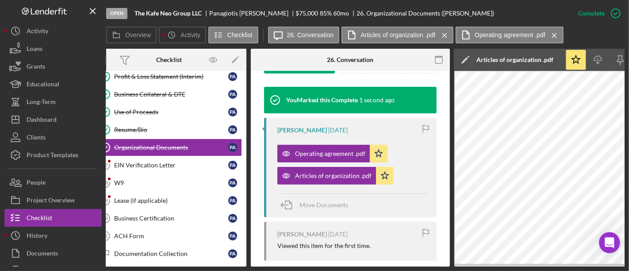
scroll to position [0, 0]
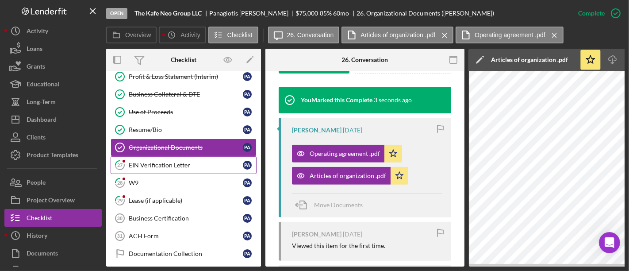
click at [160, 164] on div "EIN Verification Letter" at bounding box center [186, 164] width 114 height 7
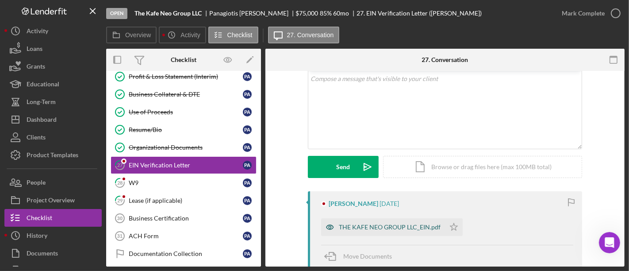
scroll to position [98, 0]
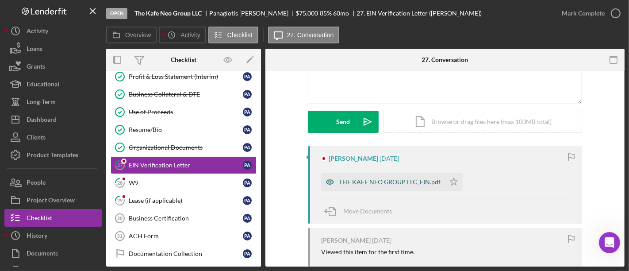
click at [385, 180] on div "THE KAFE NEO GROUP LLC_EIN.pdf" at bounding box center [390, 181] width 102 height 7
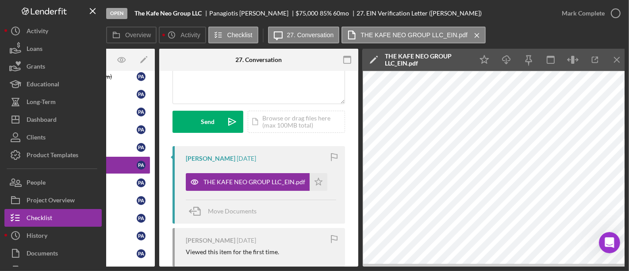
scroll to position [0, 109]
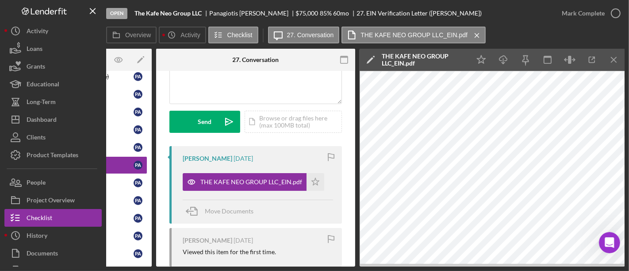
drag, startPoint x: 518, startPoint y: 265, endPoint x: 15, endPoint y: 19, distance: 559.8
click at [575, 13] on div "Mark Complete" at bounding box center [583, 13] width 43 height 18
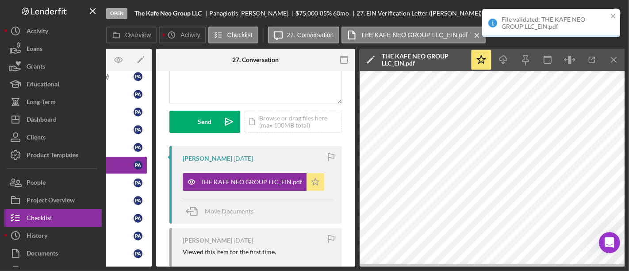
click at [312, 179] on icon "Icon/Star" at bounding box center [316, 182] width 18 height 18
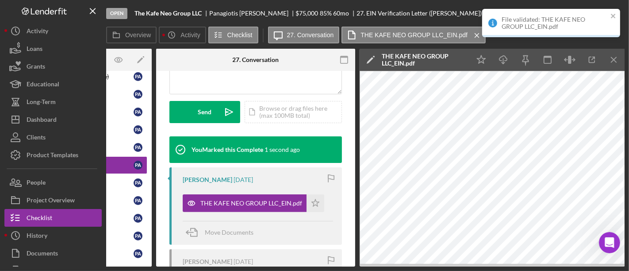
scroll to position [239, 0]
click at [312, 212] on icon "Icon/Star" at bounding box center [316, 203] width 18 height 18
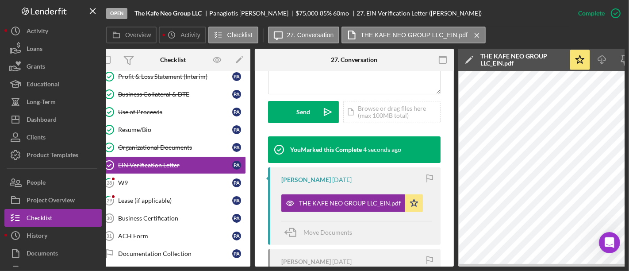
scroll to position [0, 0]
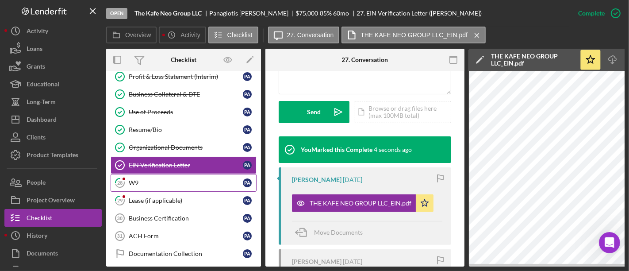
click at [133, 174] on link "28 W9 P A" at bounding box center [184, 183] width 146 height 18
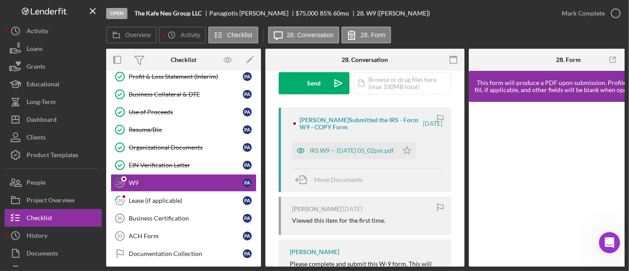
scroll to position [147, 0]
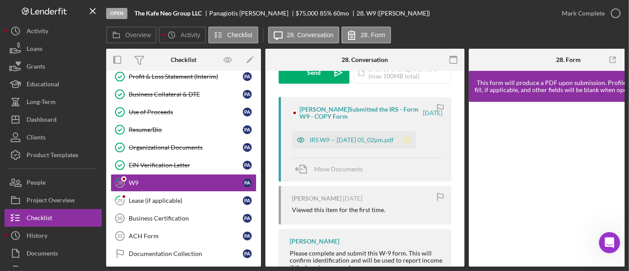
click at [416, 138] on icon "Icon/Star" at bounding box center [407, 140] width 18 height 18
click at [353, 142] on div "IRS W9 -- [DATE] 05_02pm.pdf" at bounding box center [352, 139] width 84 height 7
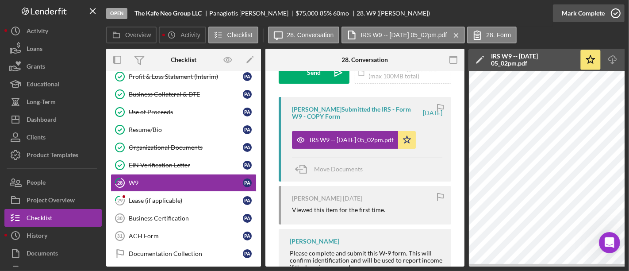
click at [597, 15] on div "Mark Complete" at bounding box center [583, 13] width 43 height 18
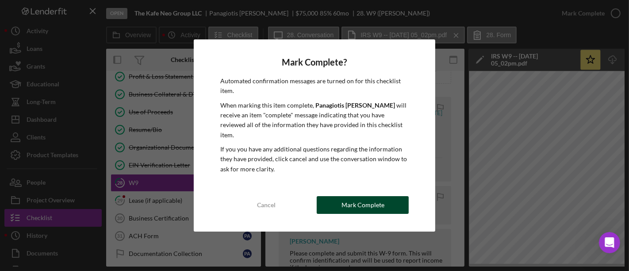
click at [370, 196] on div "Mark Complete" at bounding box center [363, 205] width 43 height 18
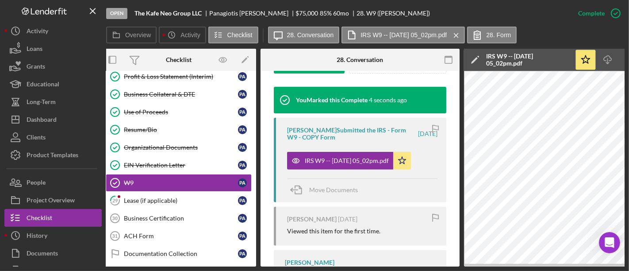
scroll to position [0, 0]
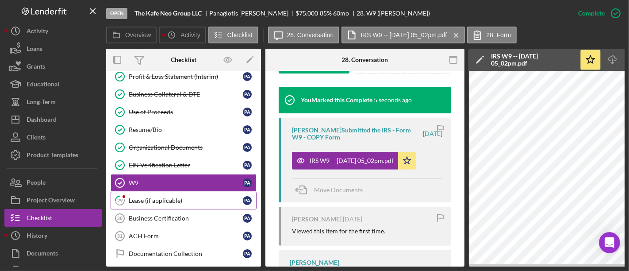
click at [173, 197] on div "Lease (if applicable)" at bounding box center [186, 200] width 114 height 7
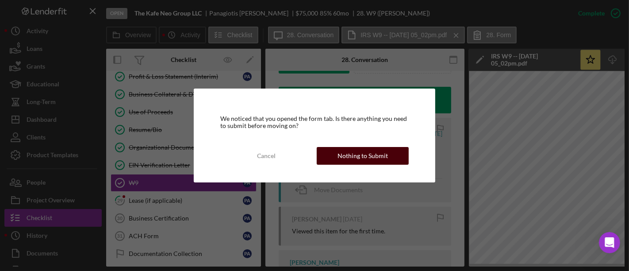
click at [353, 152] on div "Nothing to Submit" at bounding box center [363, 156] width 50 height 18
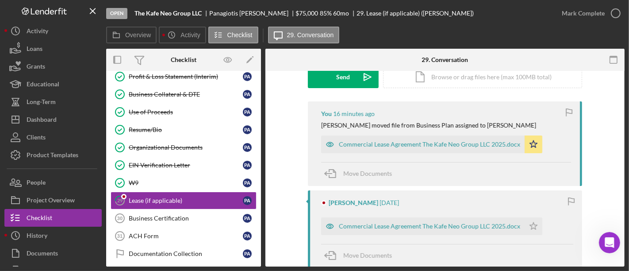
scroll to position [147, 0]
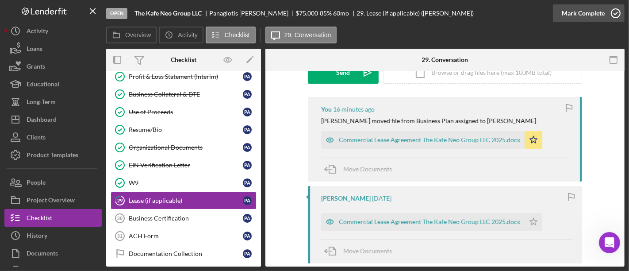
click at [596, 14] on div "Mark Complete" at bounding box center [583, 13] width 43 height 18
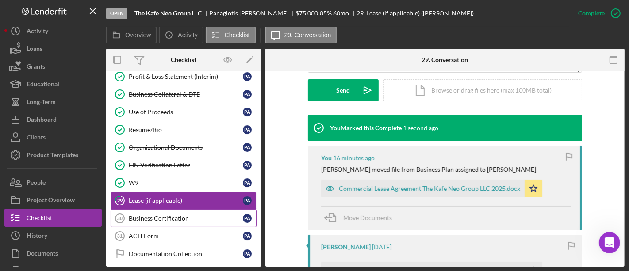
scroll to position [269, 0]
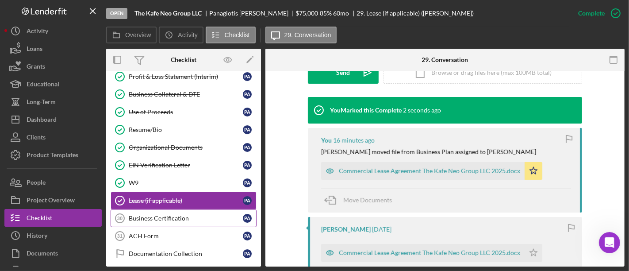
click at [165, 215] on div "Business Certification" at bounding box center [186, 218] width 114 height 7
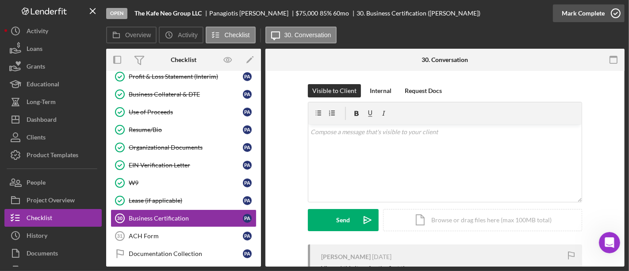
click at [595, 11] on div "Mark Complete" at bounding box center [583, 13] width 43 height 18
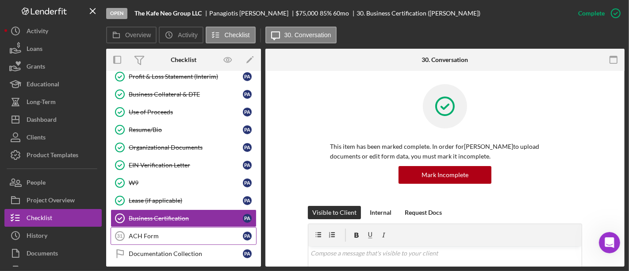
click at [154, 227] on link "ACH Form 31 ACH Form P A" at bounding box center [184, 236] width 146 height 18
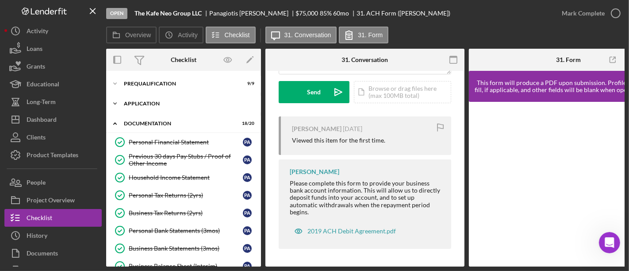
click at [111, 103] on icon "Icon/Expander" at bounding box center [115, 104] width 18 height 18
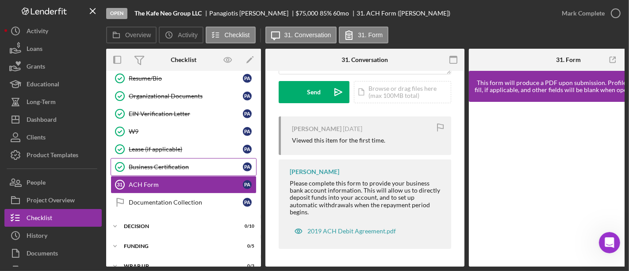
scroll to position [393, 0]
